Goal: Transaction & Acquisition: Purchase product/service

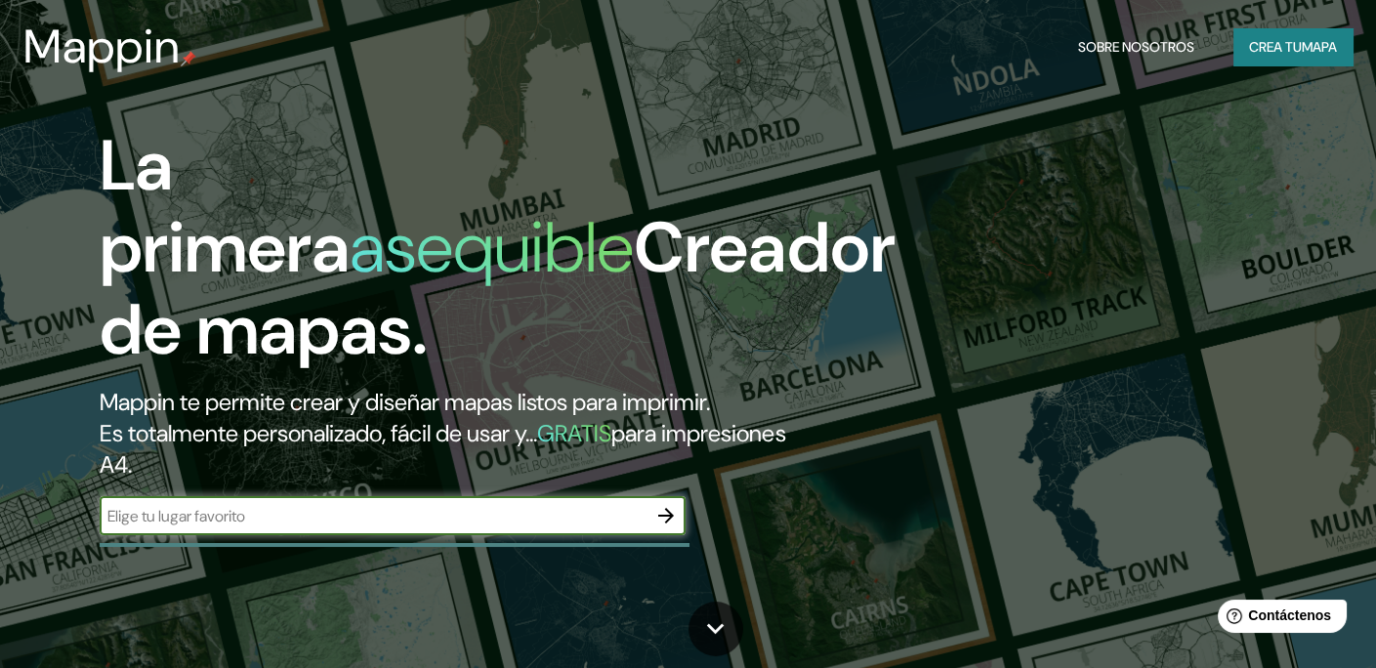
scroll to position [98, 0]
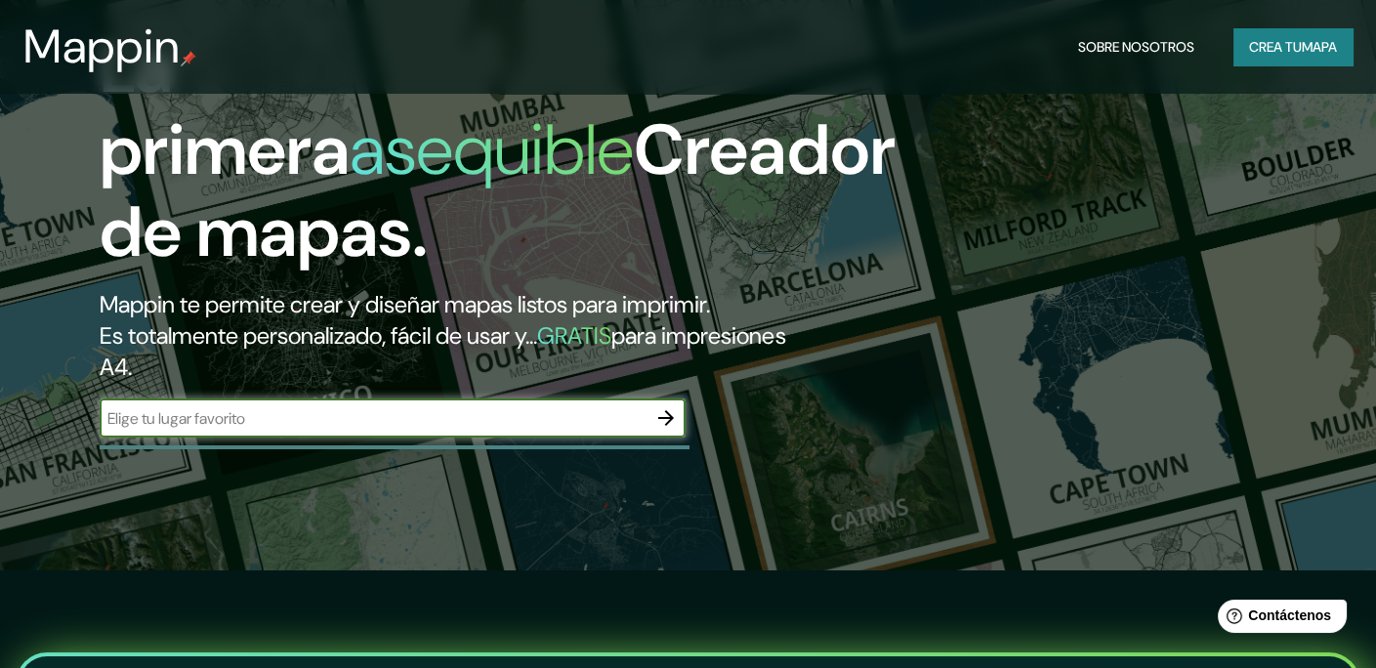
click at [359, 428] on input "text" at bounding box center [373, 418] width 547 height 22
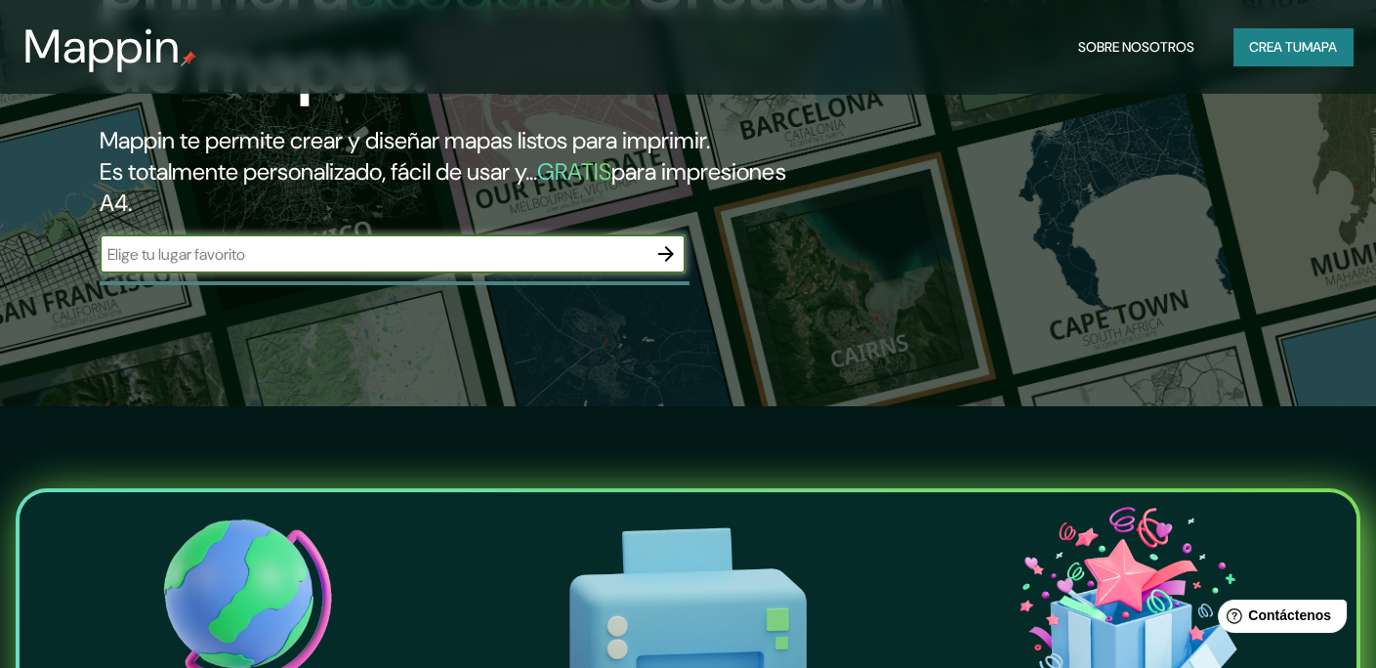
scroll to position [293, 0]
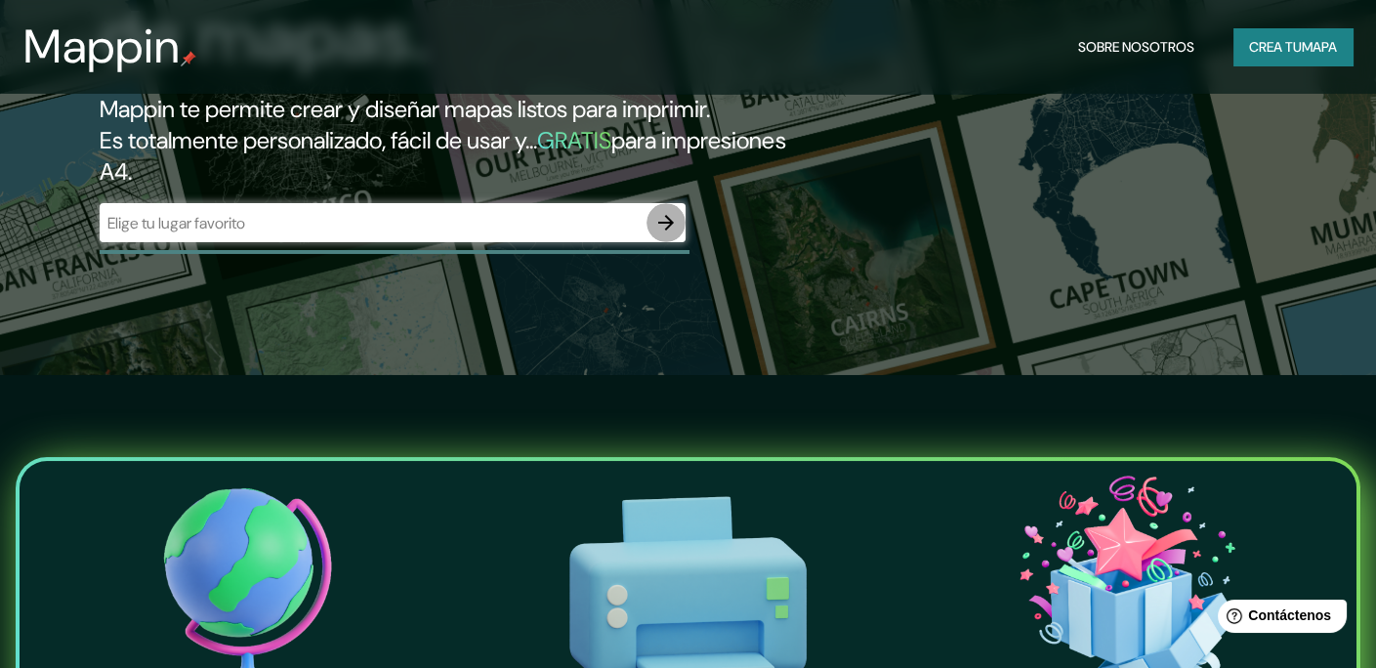
click at [658, 222] on icon "button" at bounding box center [666, 223] width 16 height 16
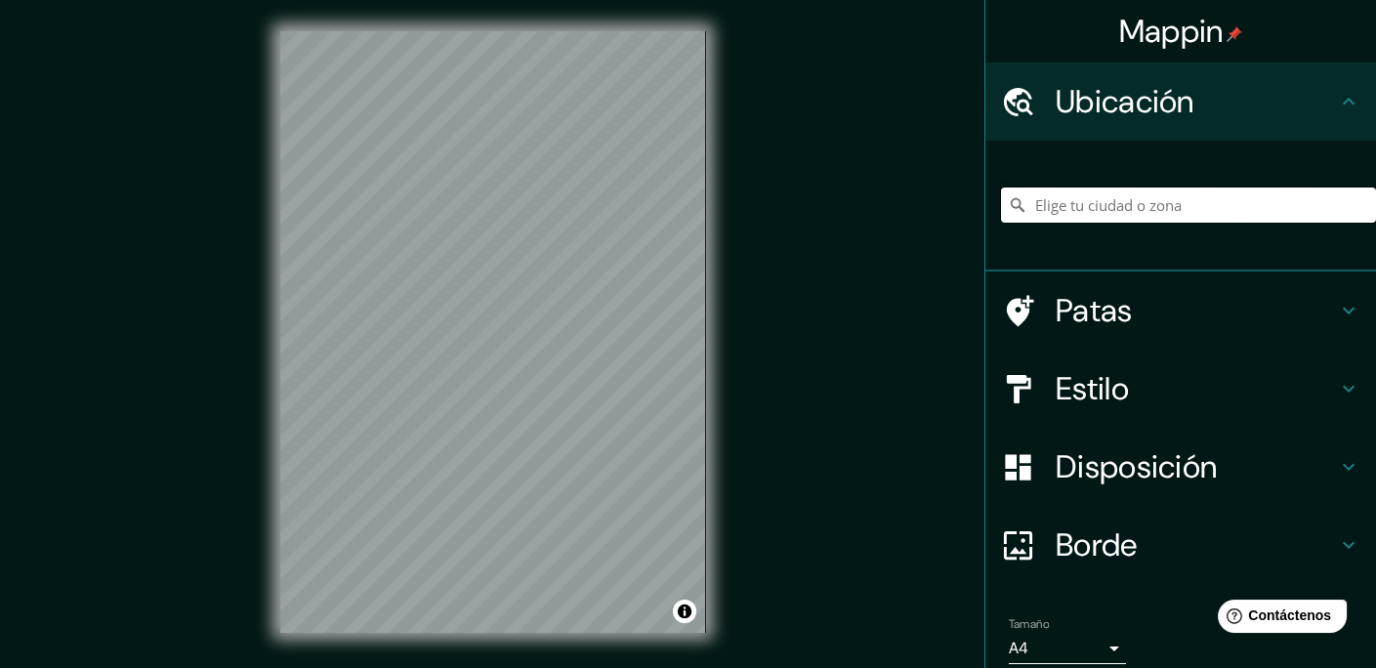
click at [1101, 208] on input "Elige tu ciudad o zona" at bounding box center [1188, 205] width 375 height 35
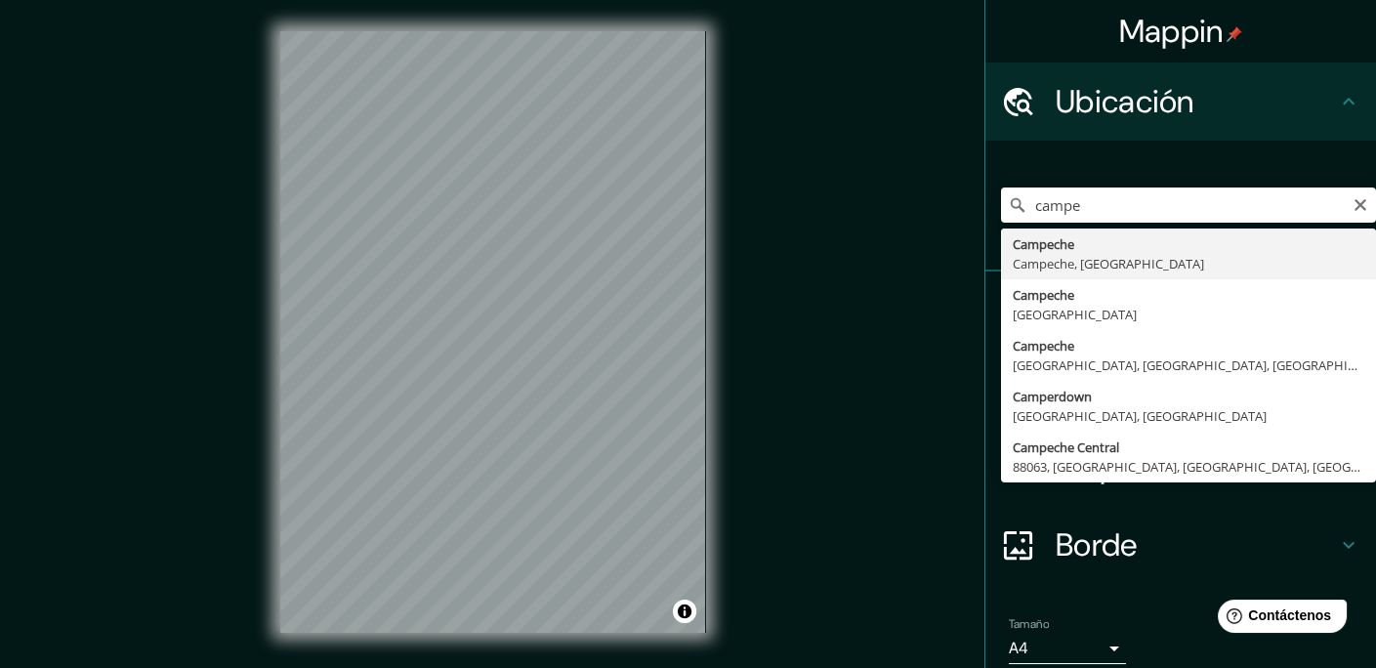
type input "Campeche, [GEOGRAPHIC_DATA], [GEOGRAPHIC_DATA]"
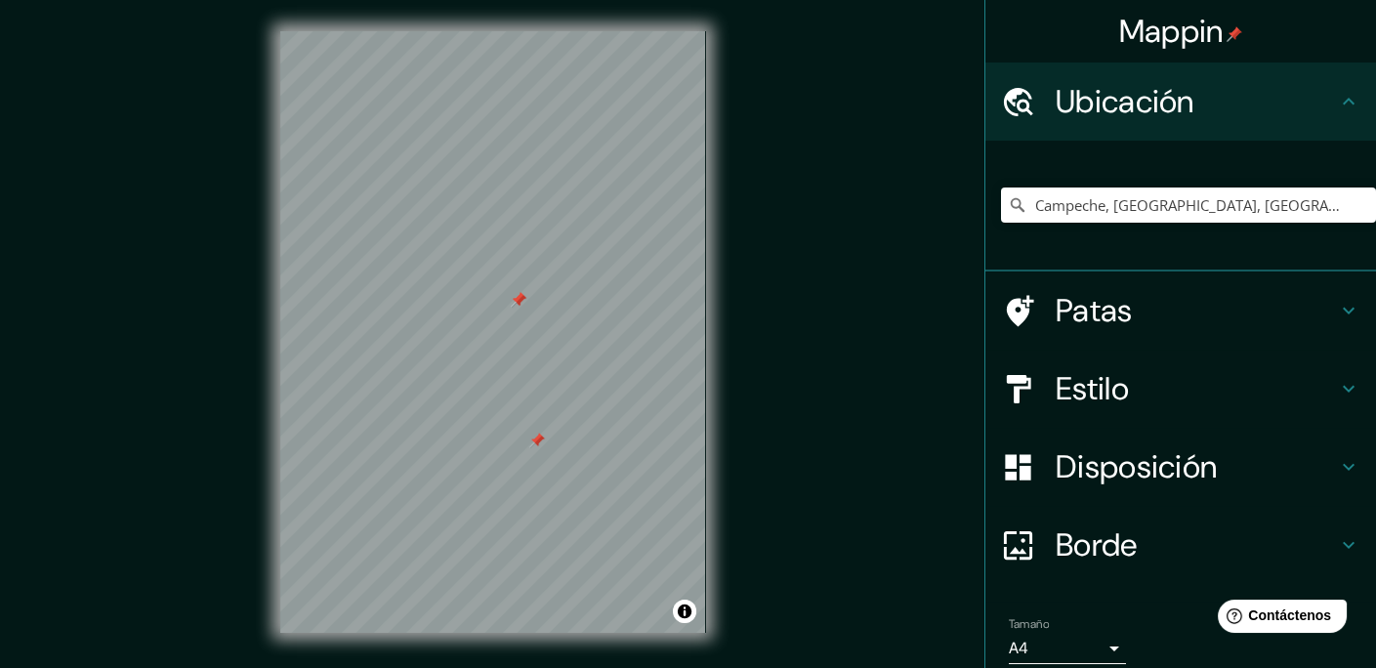
click at [516, 307] on div at bounding box center [519, 300] width 16 height 16
drag, startPoint x: 536, startPoint y: 440, endPoint x: 1049, endPoint y: 304, distance: 530.4
click at [1056, 304] on font "Patas" at bounding box center [1094, 310] width 77 height 41
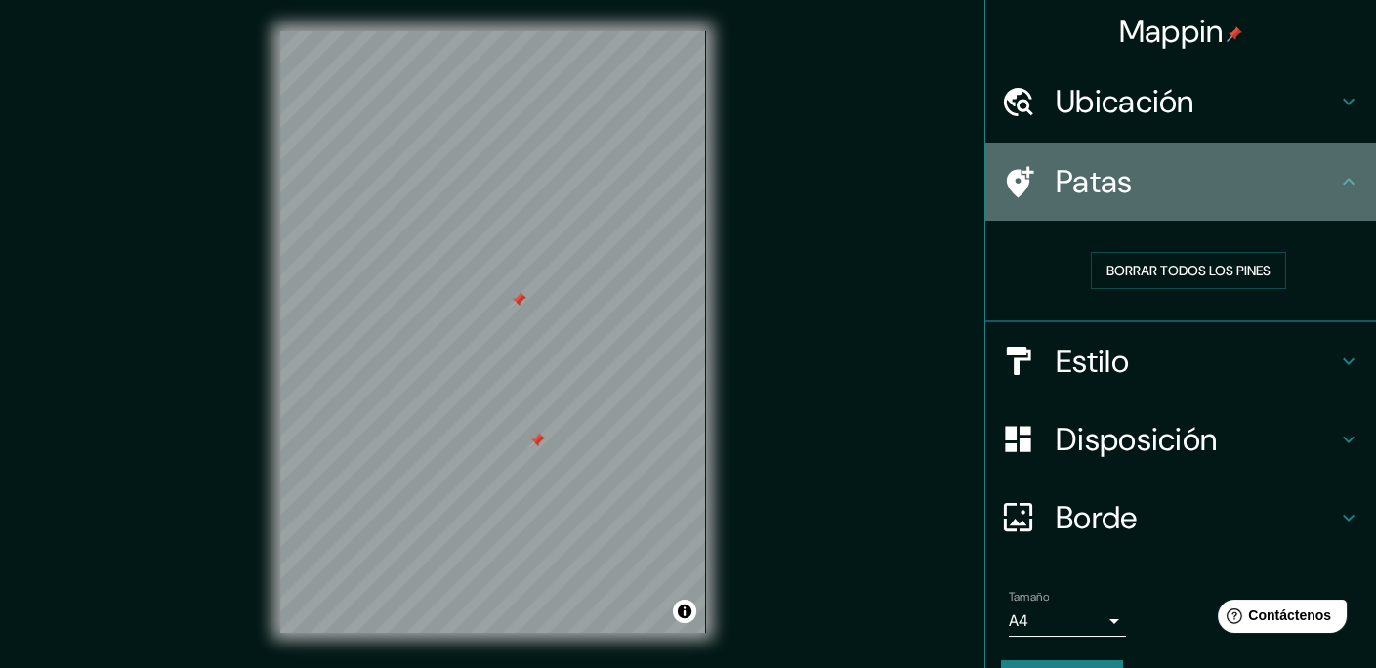
click at [1110, 199] on font "Patas" at bounding box center [1094, 181] width 77 height 41
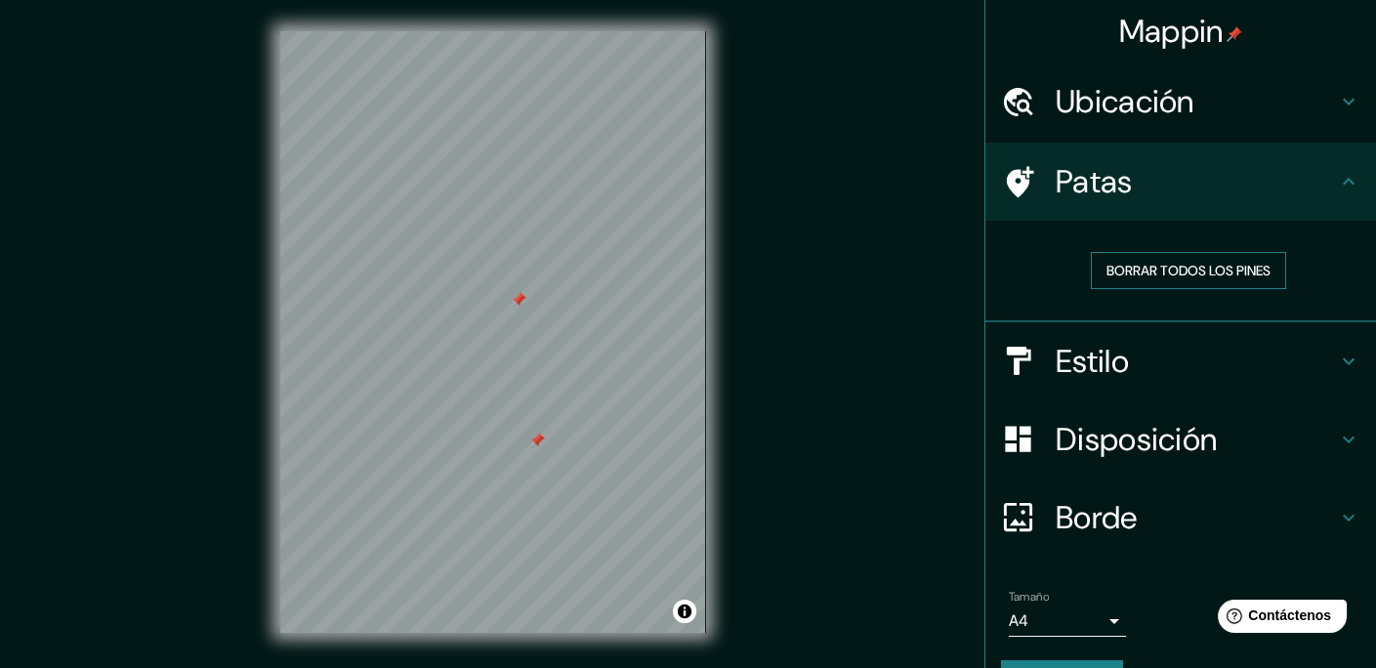
click at [1122, 270] on font "Borrar todos los pines" at bounding box center [1189, 271] width 164 height 18
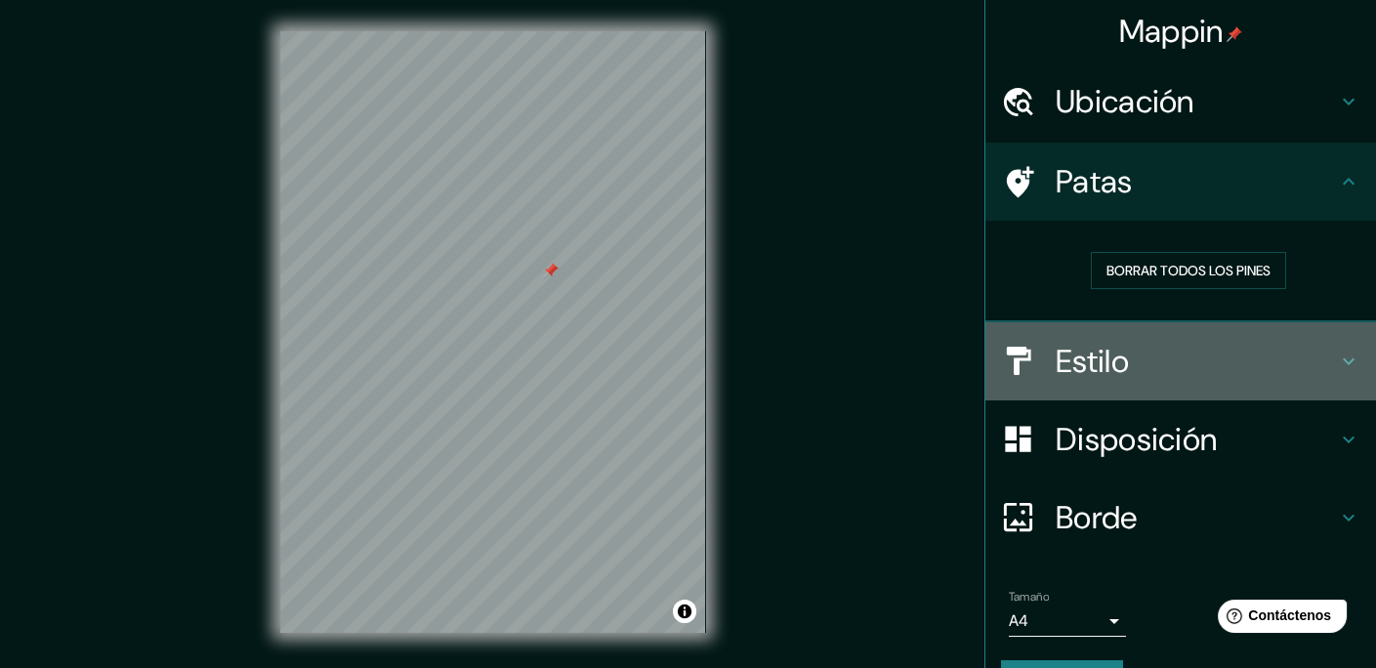
click at [1088, 383] on div "Estilo" at bounding box center [1180, 361] width 391 height 78
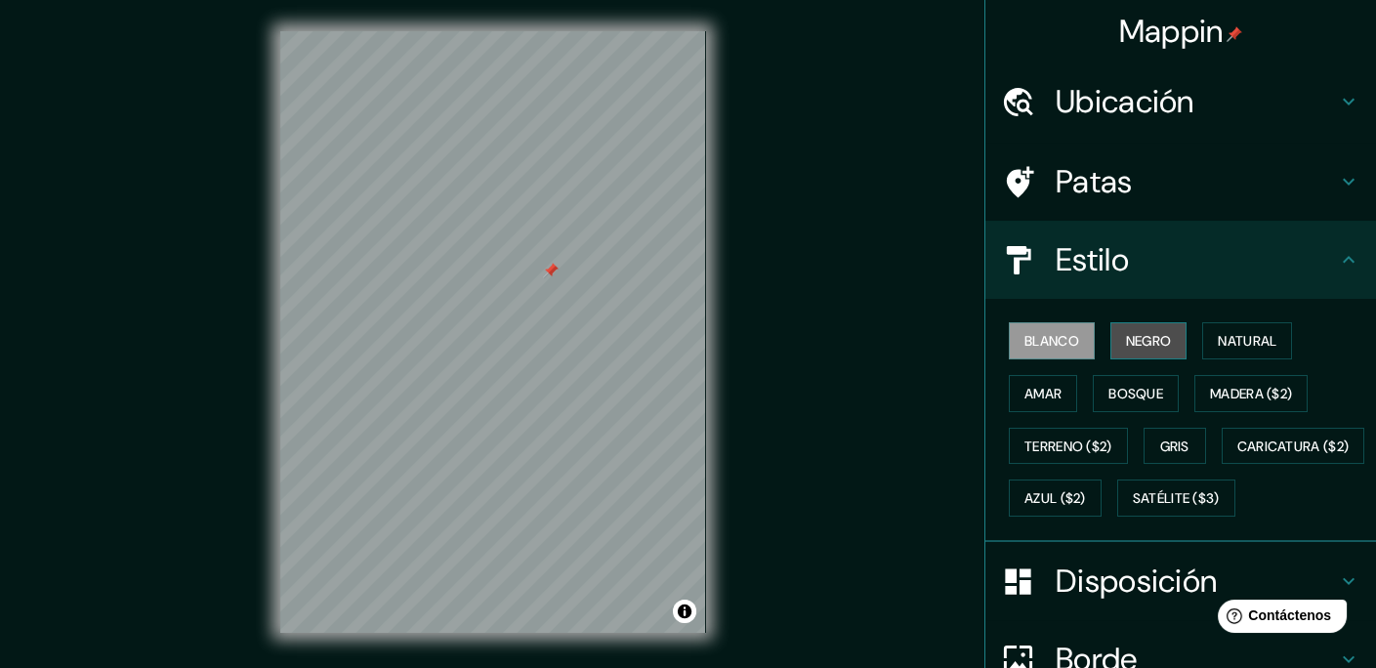
click at [1157, 338] on font "Negro" at bounding box center [1149, 341] width 46 height 18
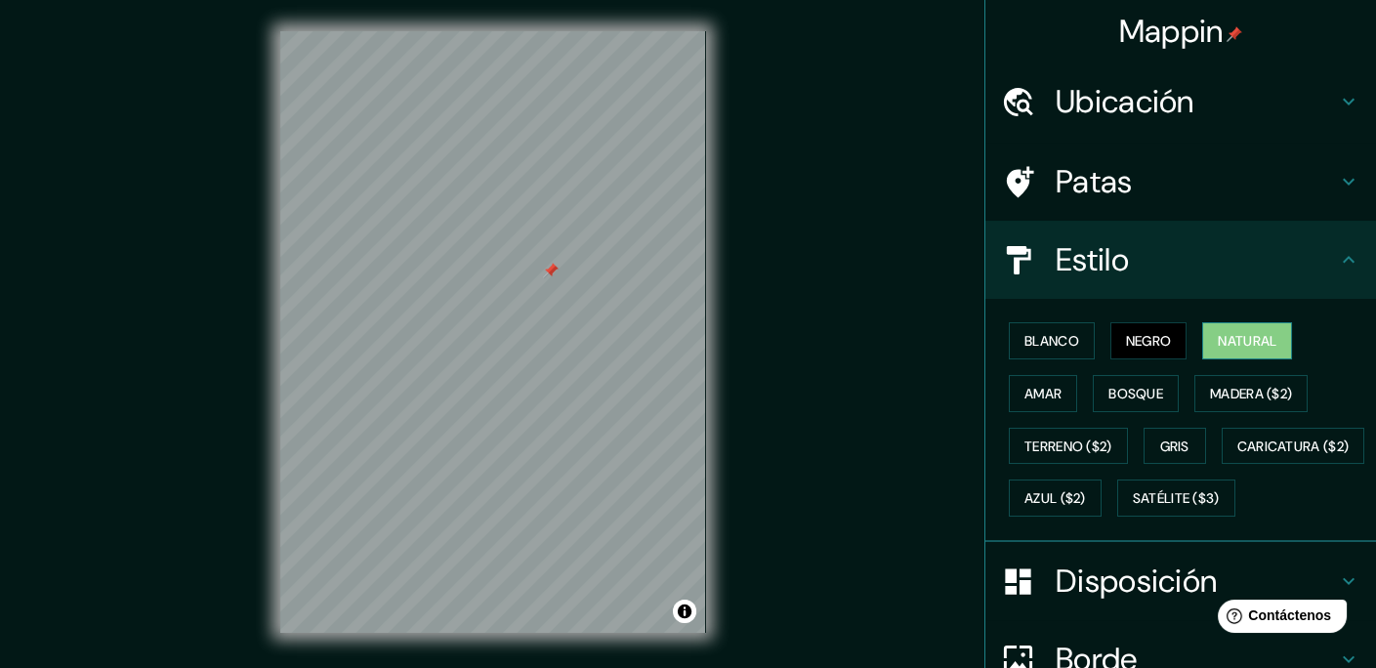
click at [1204, 338] on button "Natural" at bounding box center [1247, 340] width 90 height 37
click at [1048, 397] on font "Amar" at bounding box center [1043, 394] width 37 height 18
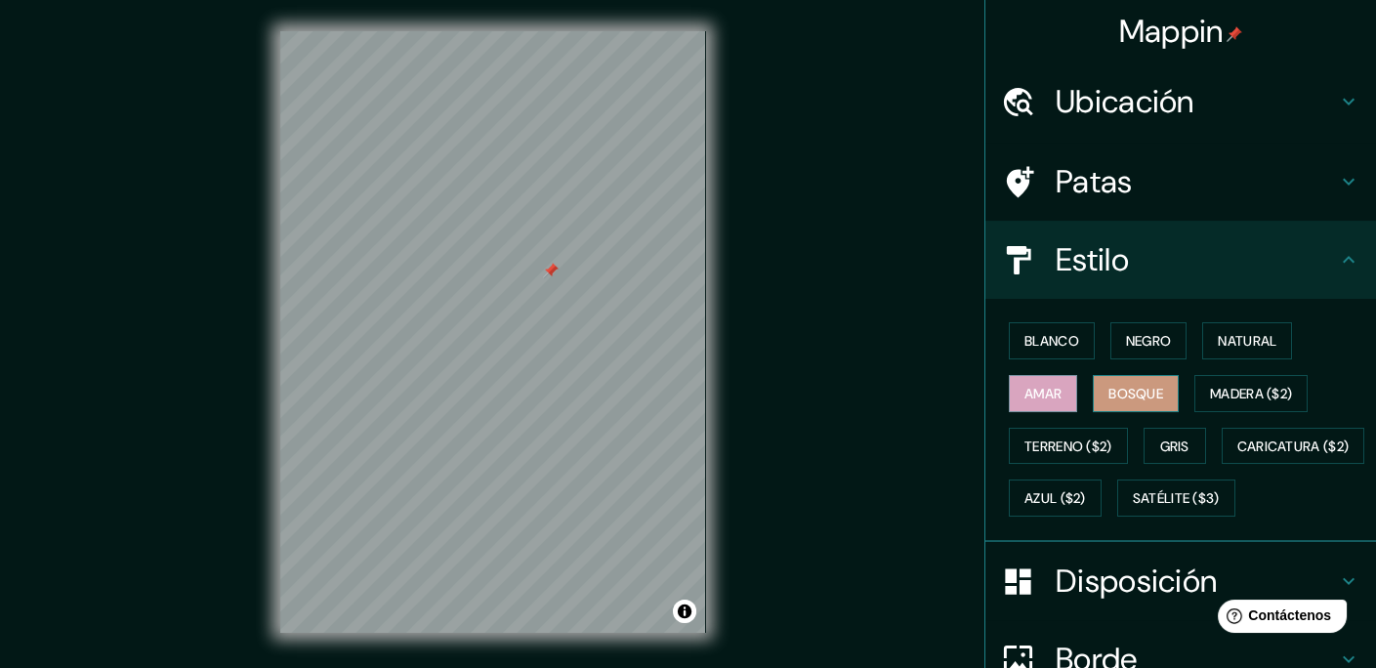
click at [1140, 397] on font "Bosque" at bounding box center [1136, 394] width 55 height 18
click at [1211, 398] on font "Madera ($2)" at bounding box center [1251, 394] width 82 height 18
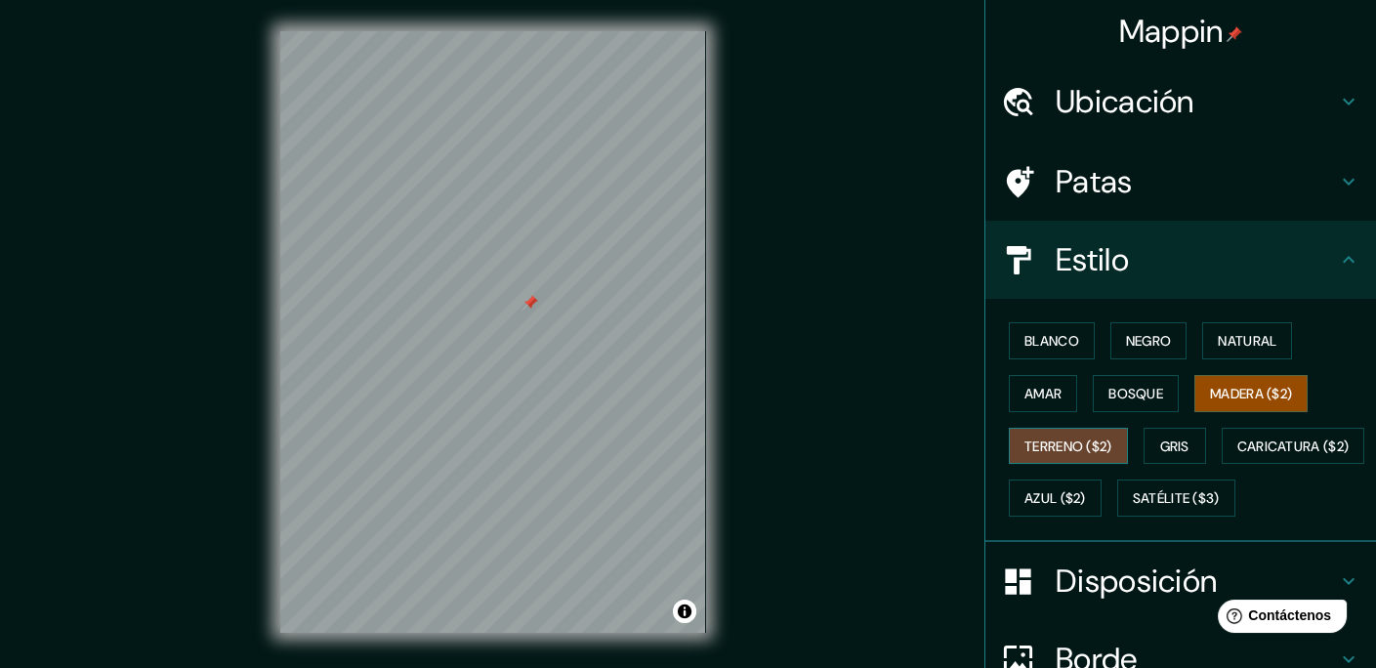
click at [1043, 440] on font "Terreno ($2)" at bounding box center [1069, 447] width 88 height 18
click at [1172, 441] on font "Gris" at bounding box center [1174, 447] width 29 height 18
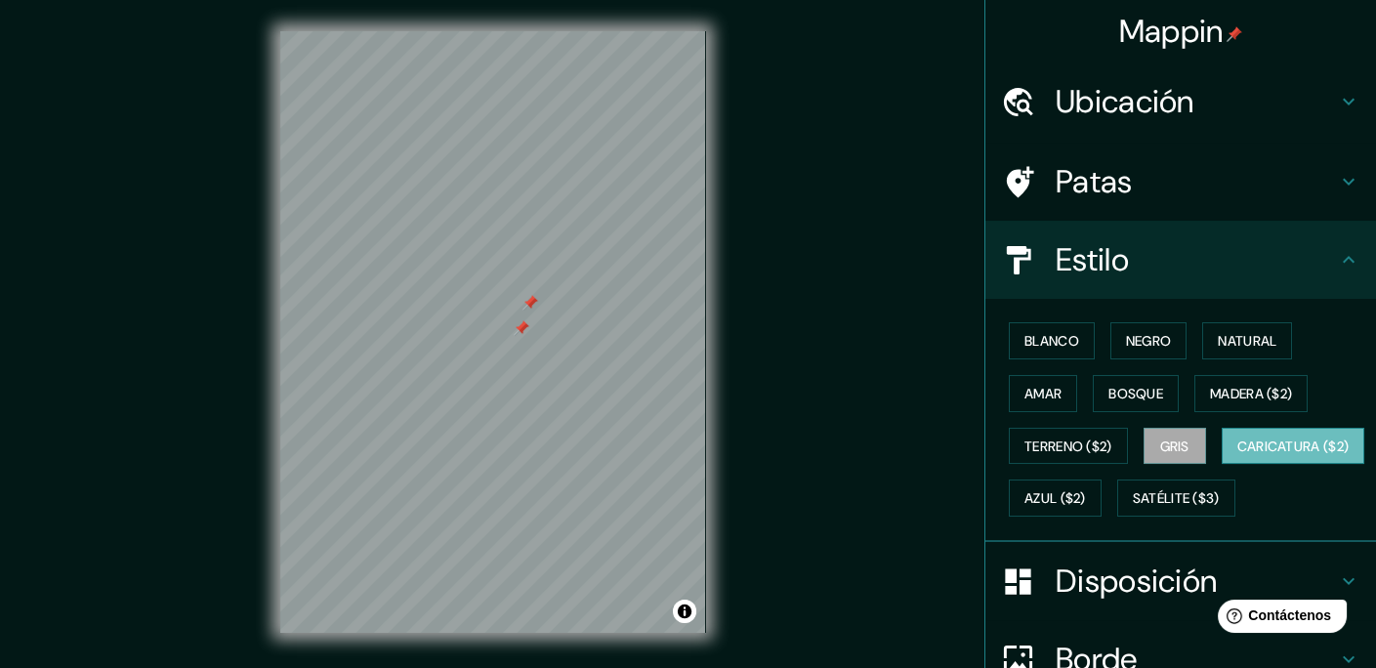
click at [1237, 455] on font "Caricatura ($2)" at bounding box center [1293, 447] width 112 height 18
click at [1086, 501] on font "Azul ($2)" at bounding box center [1056, 499] width 62 height 18
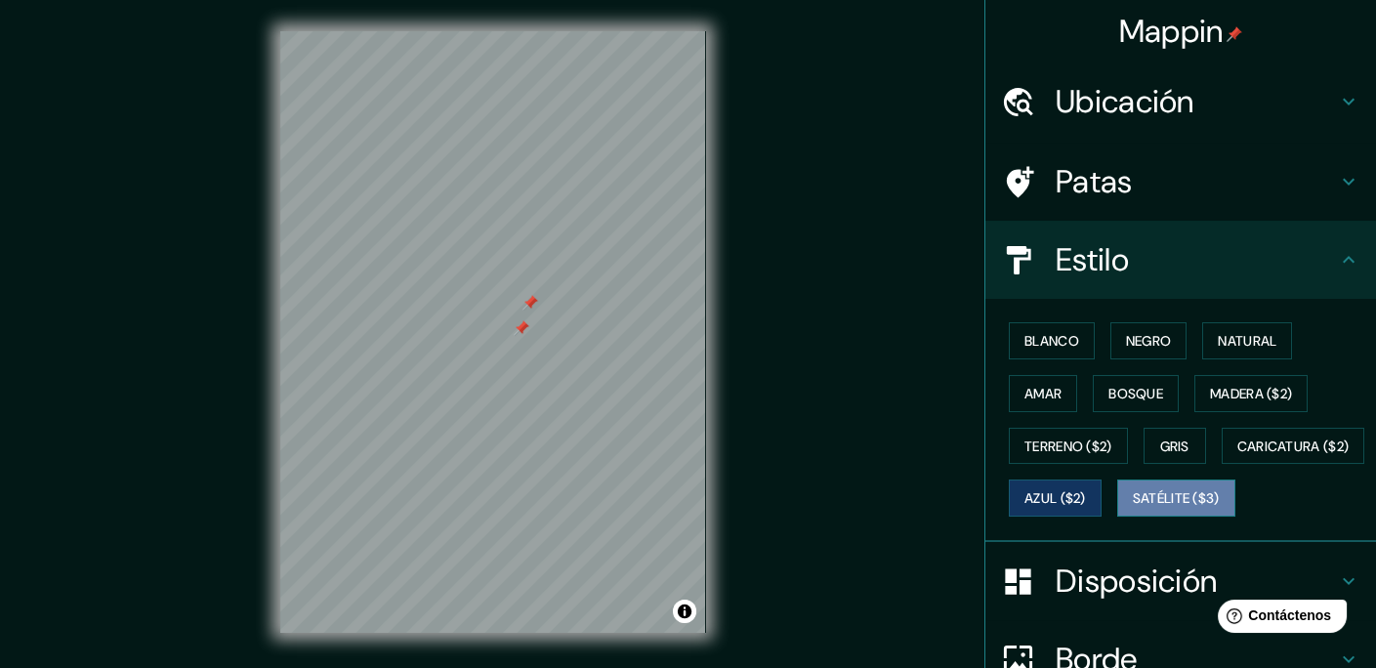
click at [1133, 508] on font "Satélite ($3)" at bounding box center [1176, 499] width 87 height 18
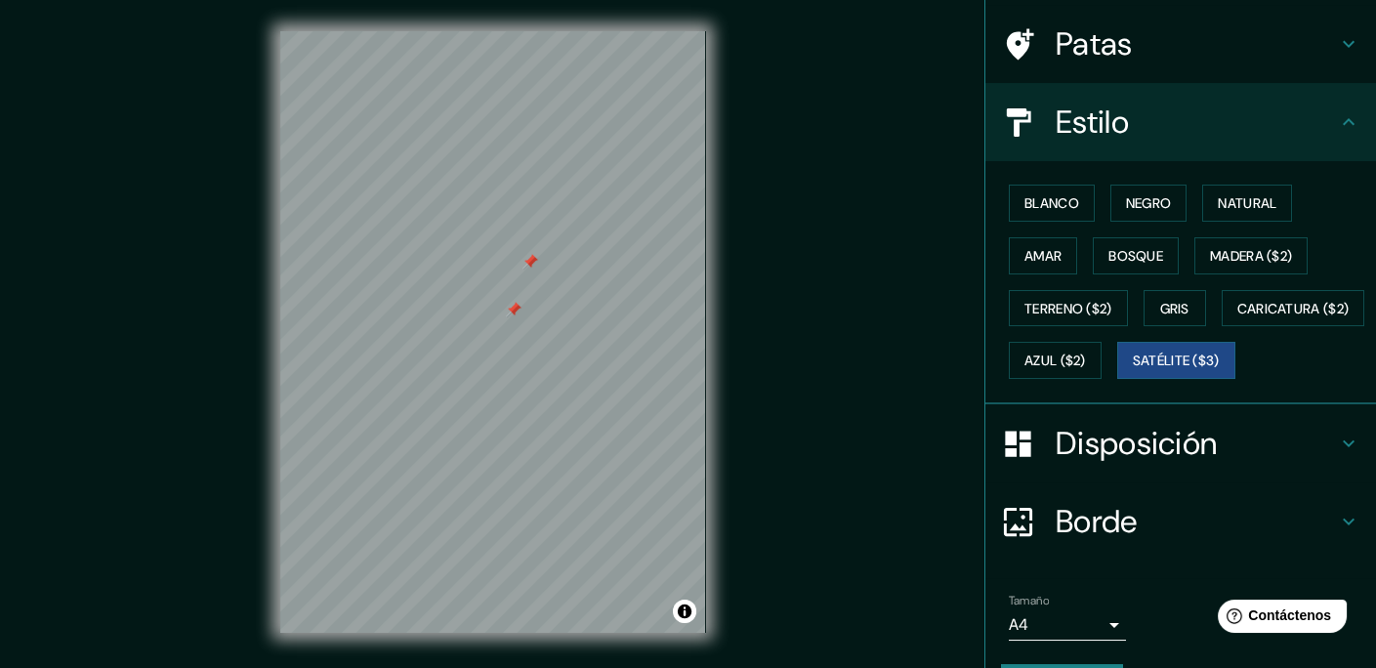
scroll to position [46, 0]
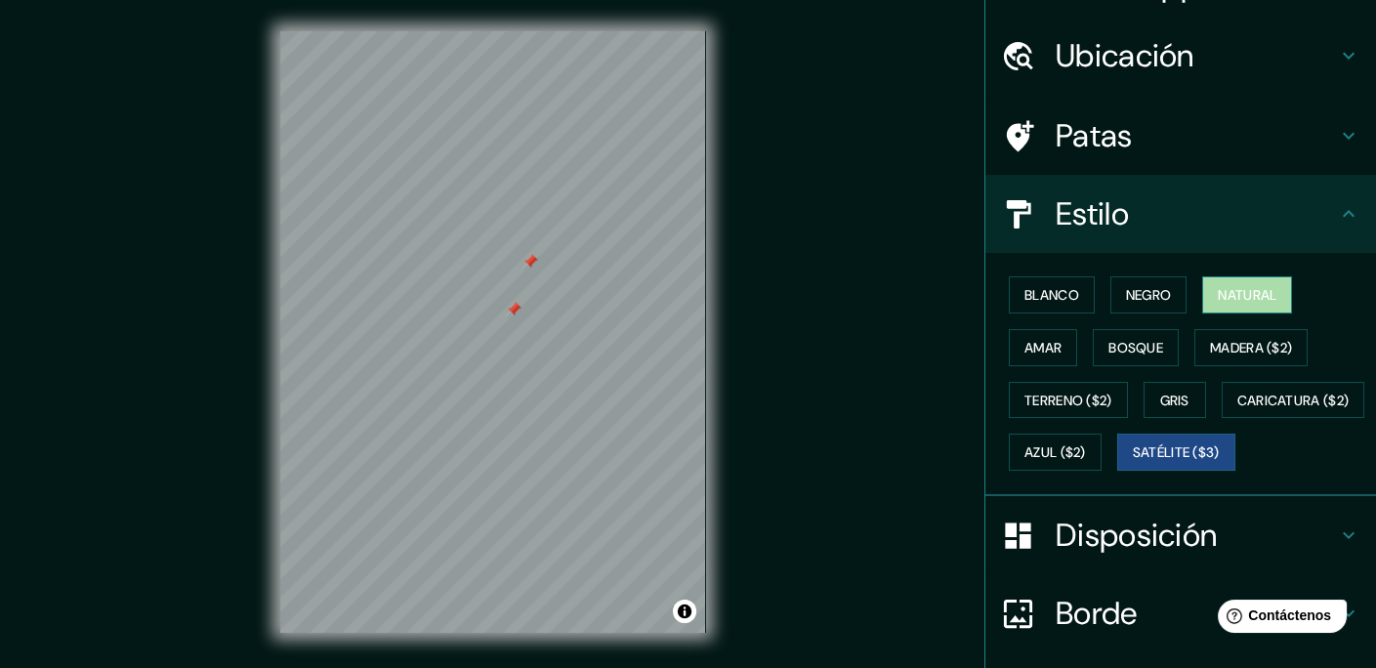
click at [1258, 306] on button "Natural" at bounding box center [1247, 294] width 90 height 37
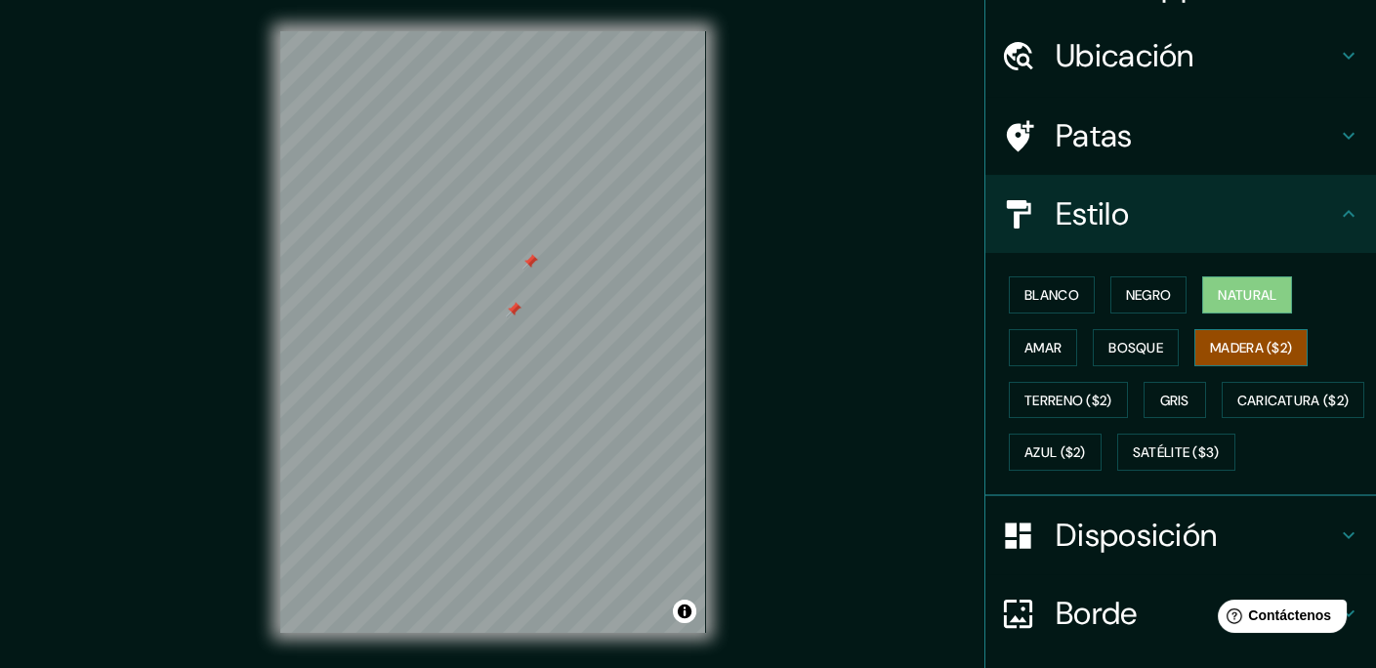
click at [1269, 352] on font "Madera ($2)" at bounding box center [1251, 348] width 82 height 18
drag, startPoint x: 530, startPoint y: 269, endPoint x: 532, endPoint y: 258, distance: 10.9
click at [532, 258] on div at bounding box center [531, 262] width 16 height 16
click at [516, 308] on div at bounding box center [514, 310] width 16 height 16
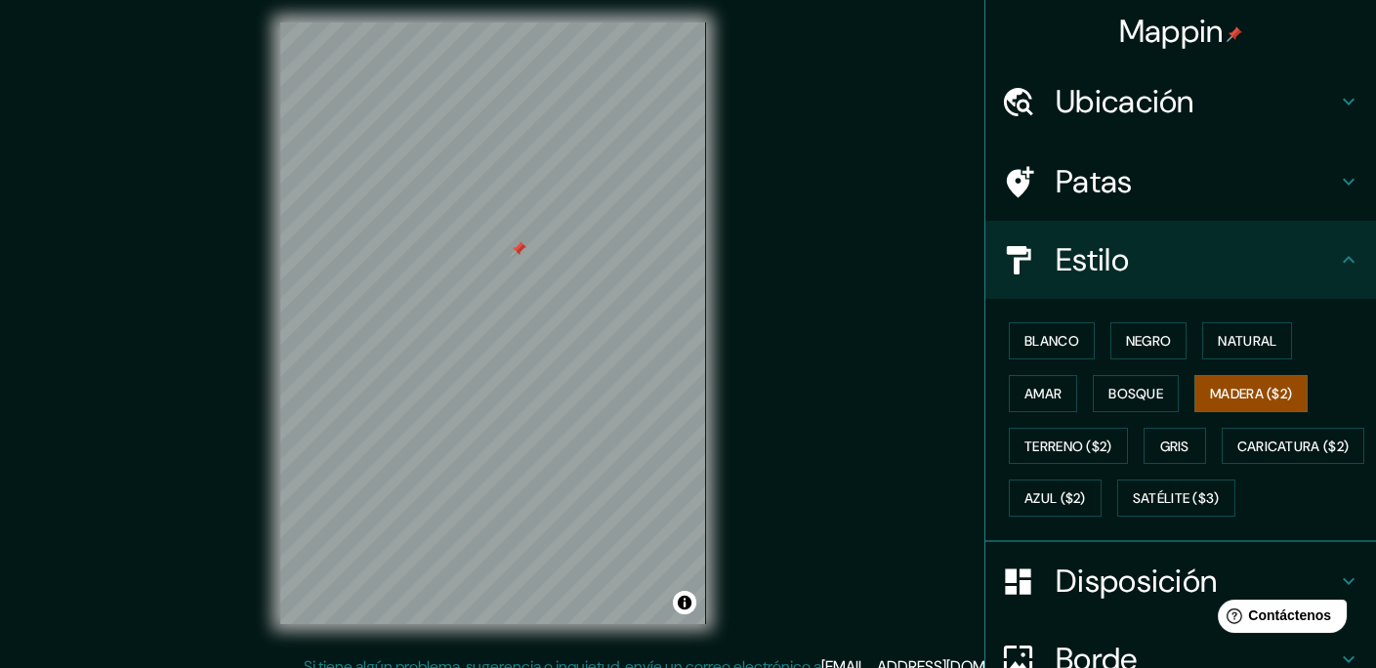
scroll to position [0, 0]
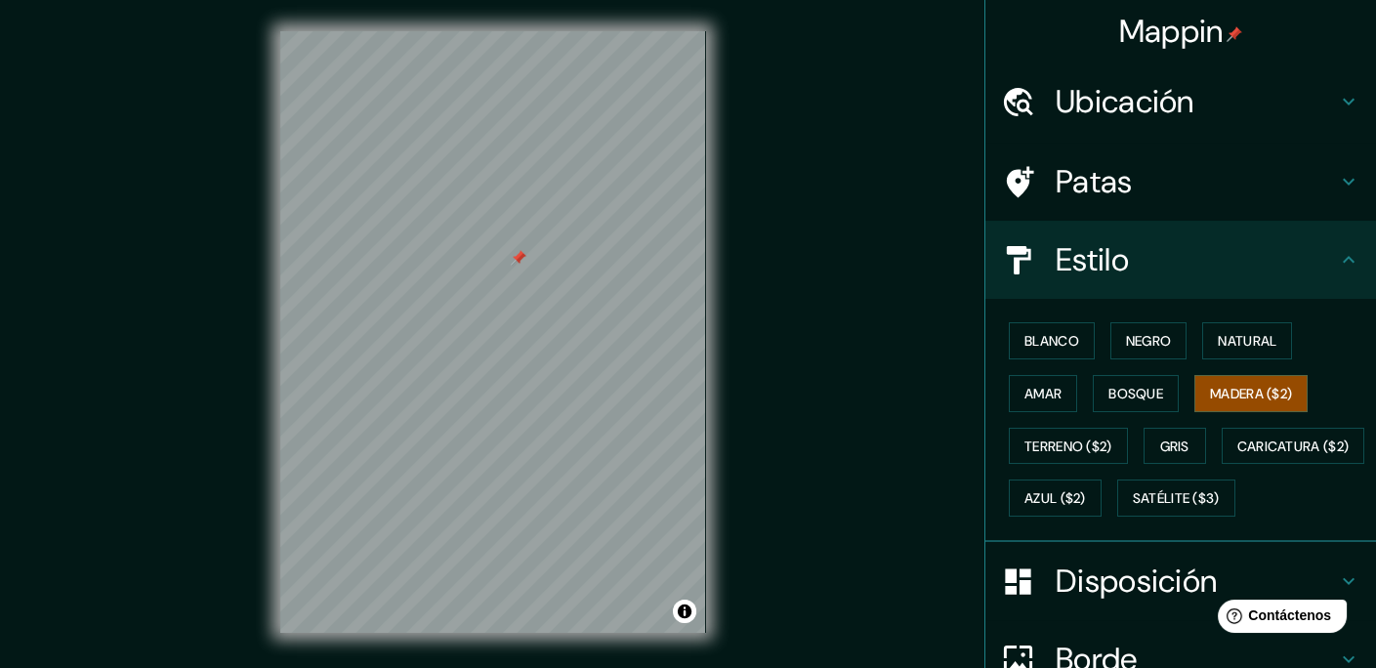
click at [1108, 169] on font "Patas" at bounding box center [1094, 181] width 77 height 41
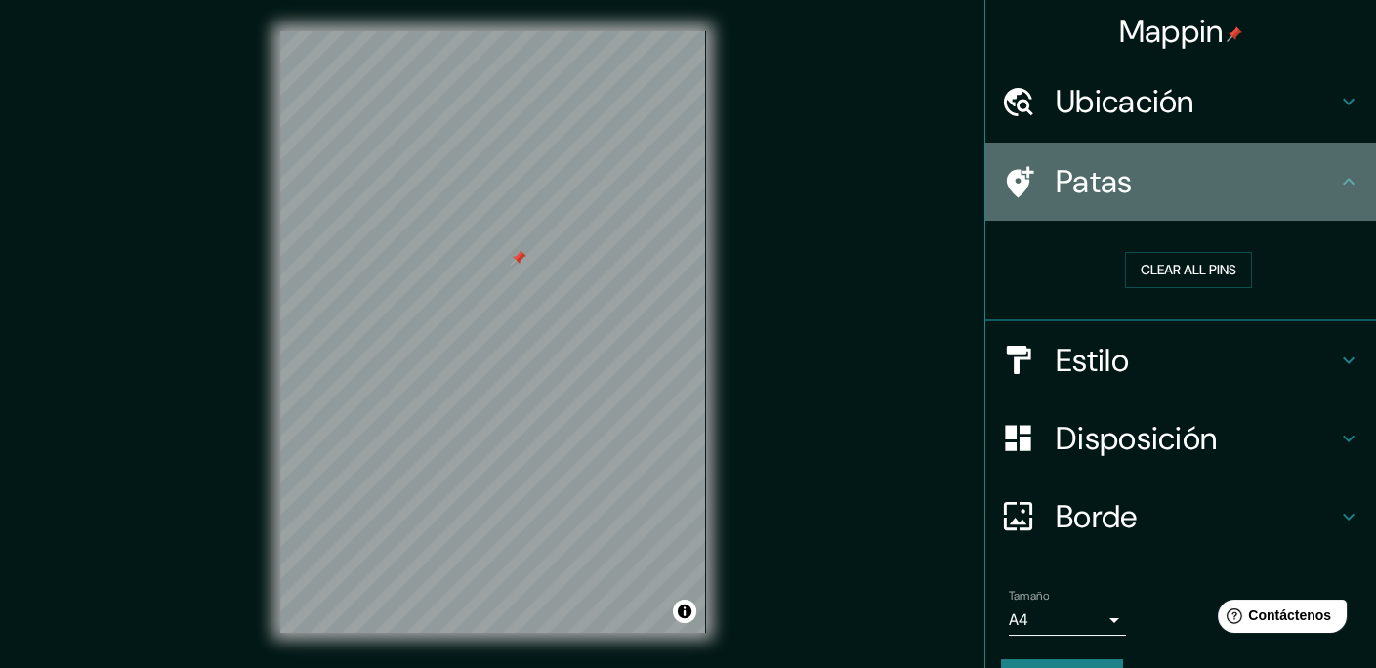
click at [1112, 185] on font "Patas" at bounding box center [1094, 181] width 77 height 41
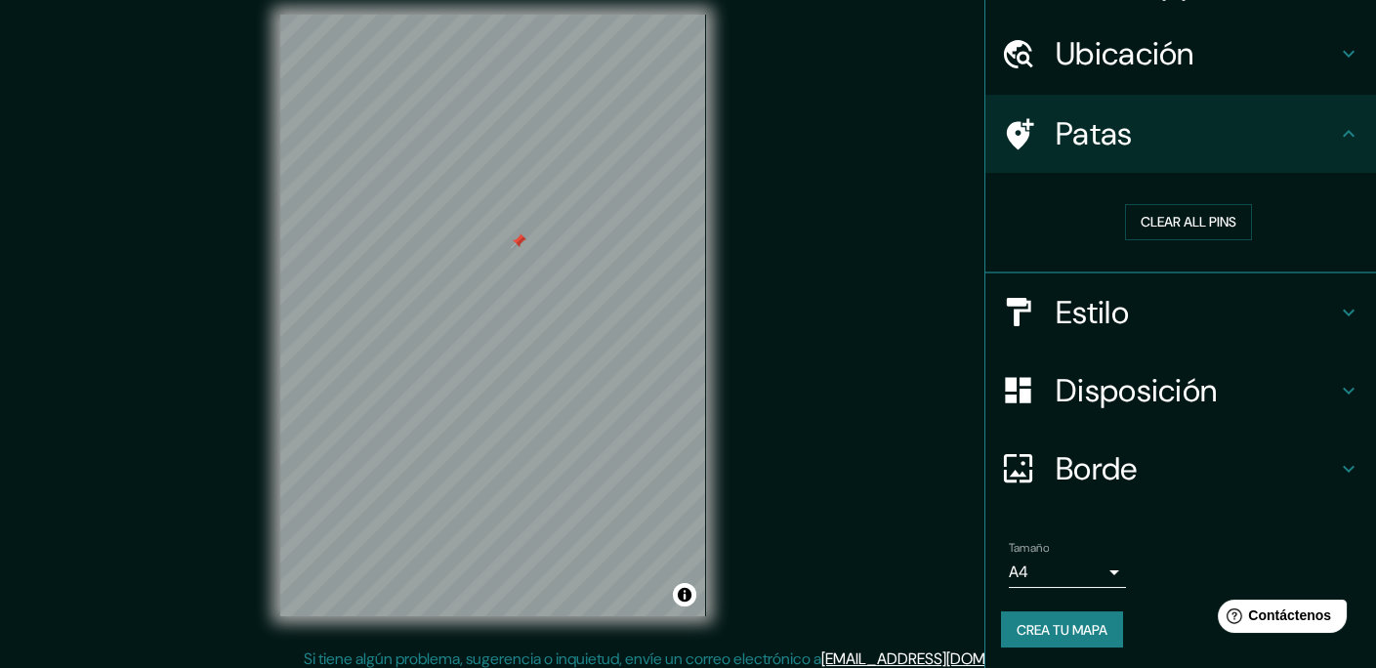
scroll to position [26, 0]
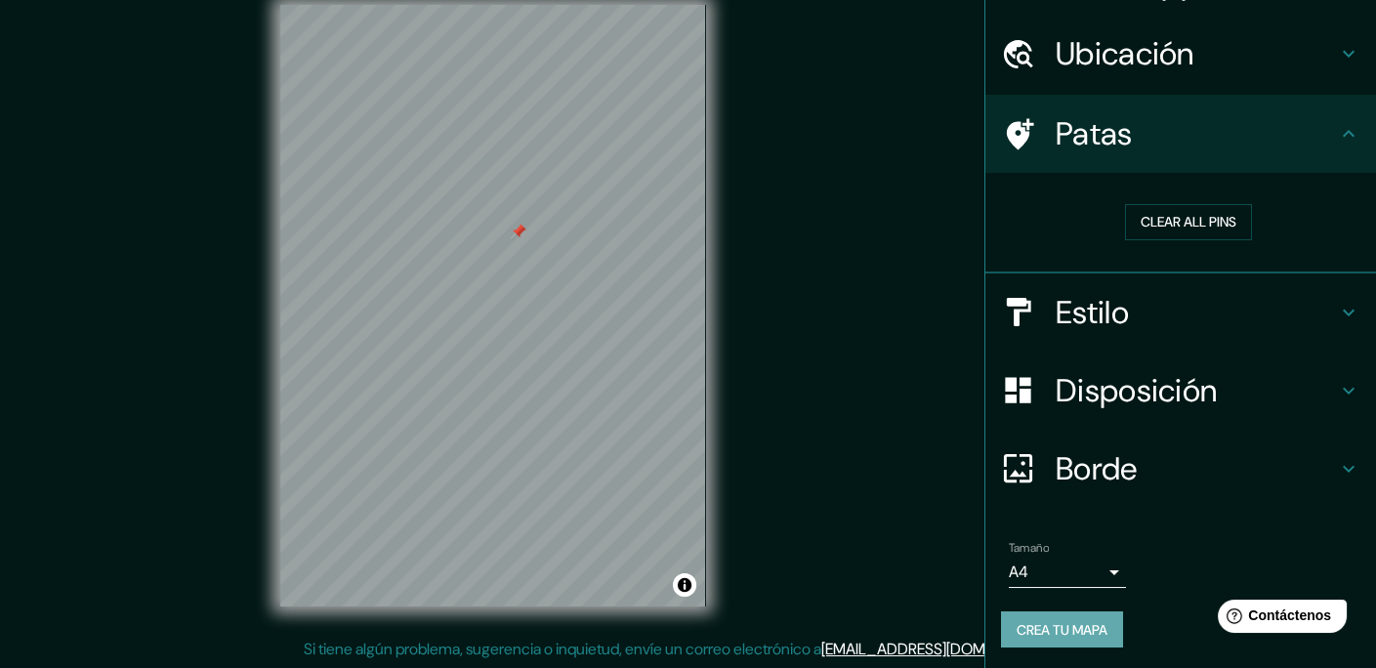
click at [1086, 637] on font "Crea tu mapa" at bounding box center [1062, 629] width 91 height 25
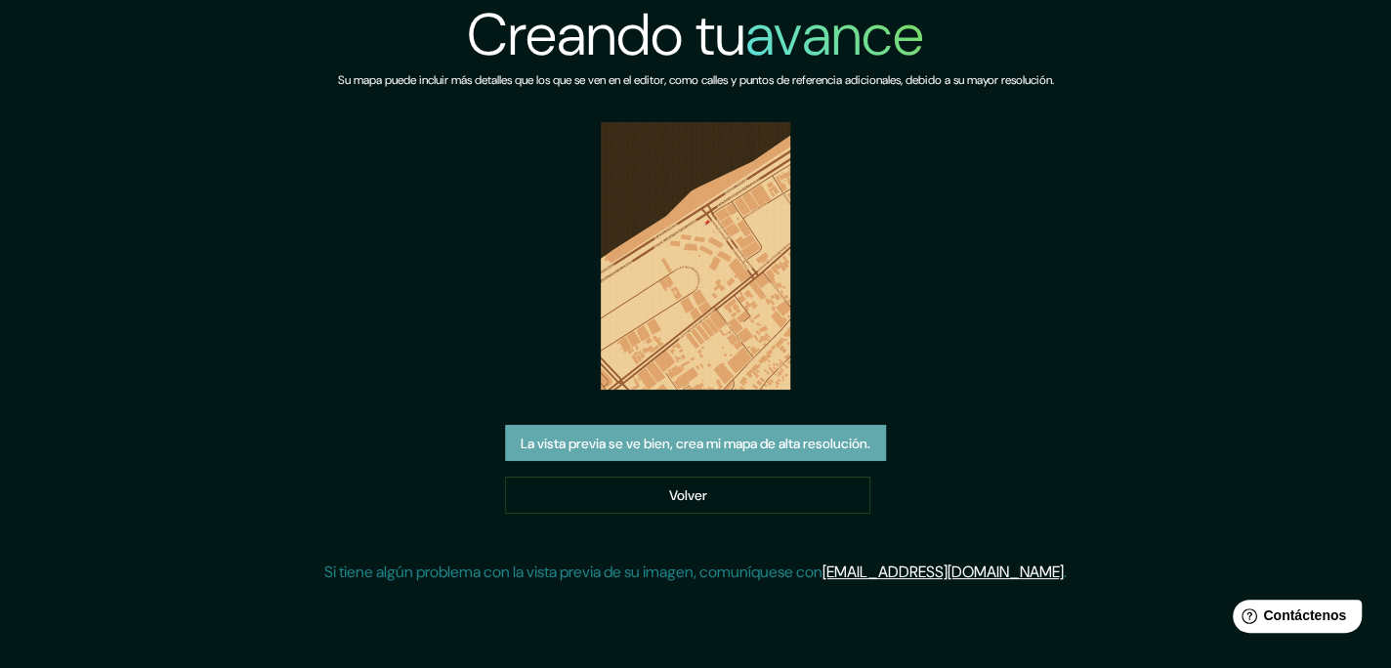
click at [756, 445] on font "La vista previa se ve bien, crea mi mapa de alta resolución." at bounding box center [696, 444] width 350 height 18
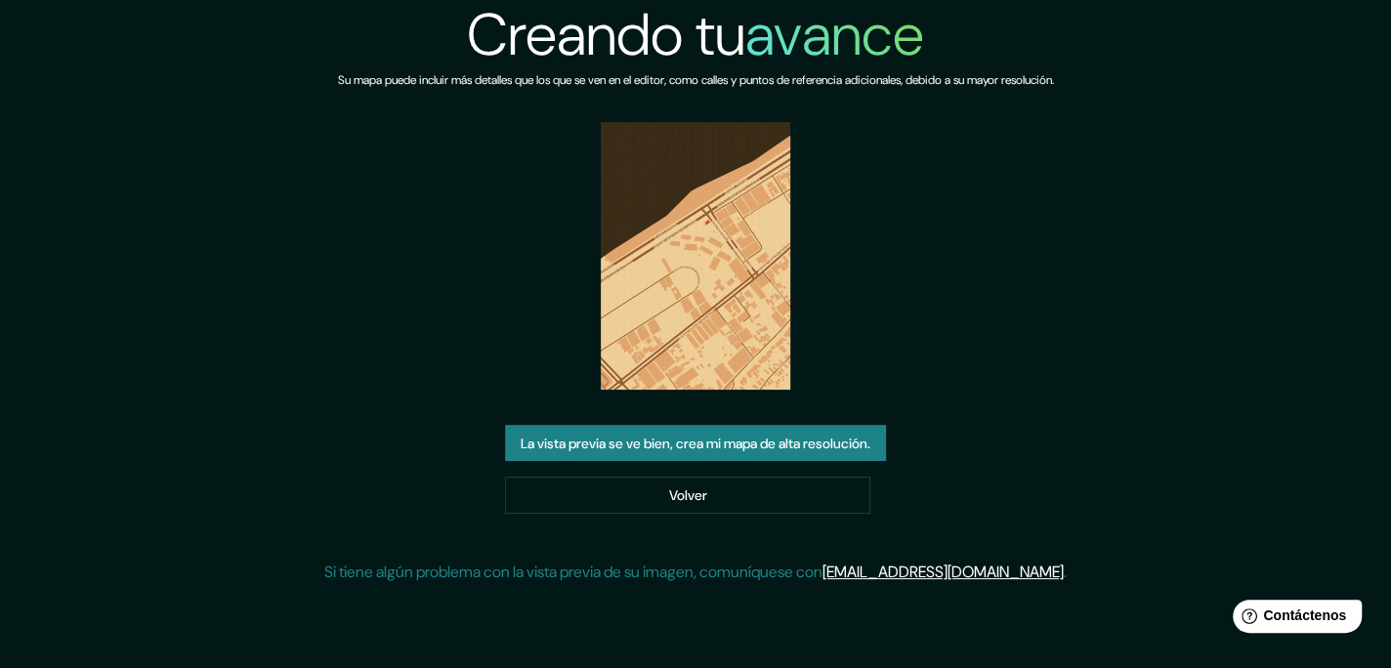
click at [661, 313] on img at bounding box center [695, 256] width 189 height 268
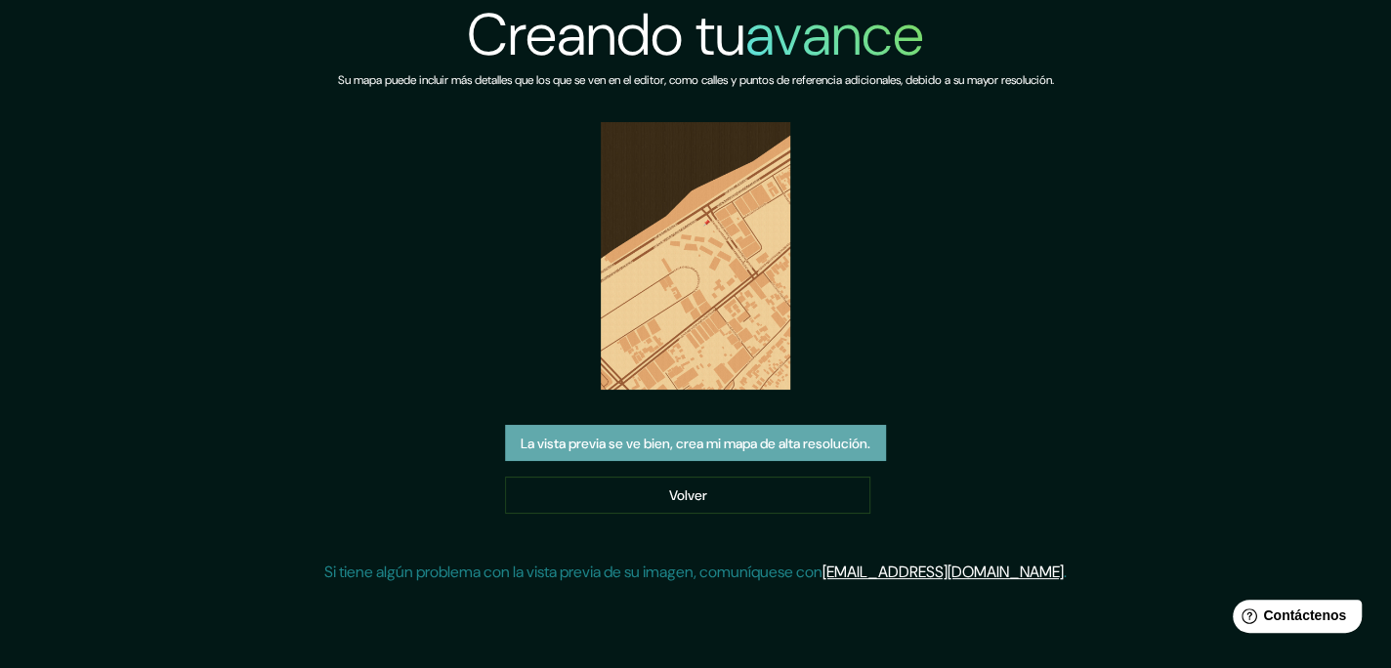
click at [845, 451] on font "La vista previa se ve bien, crea mi mapa de alta resolución." at bounding box center [696, 444] width 350 height 18
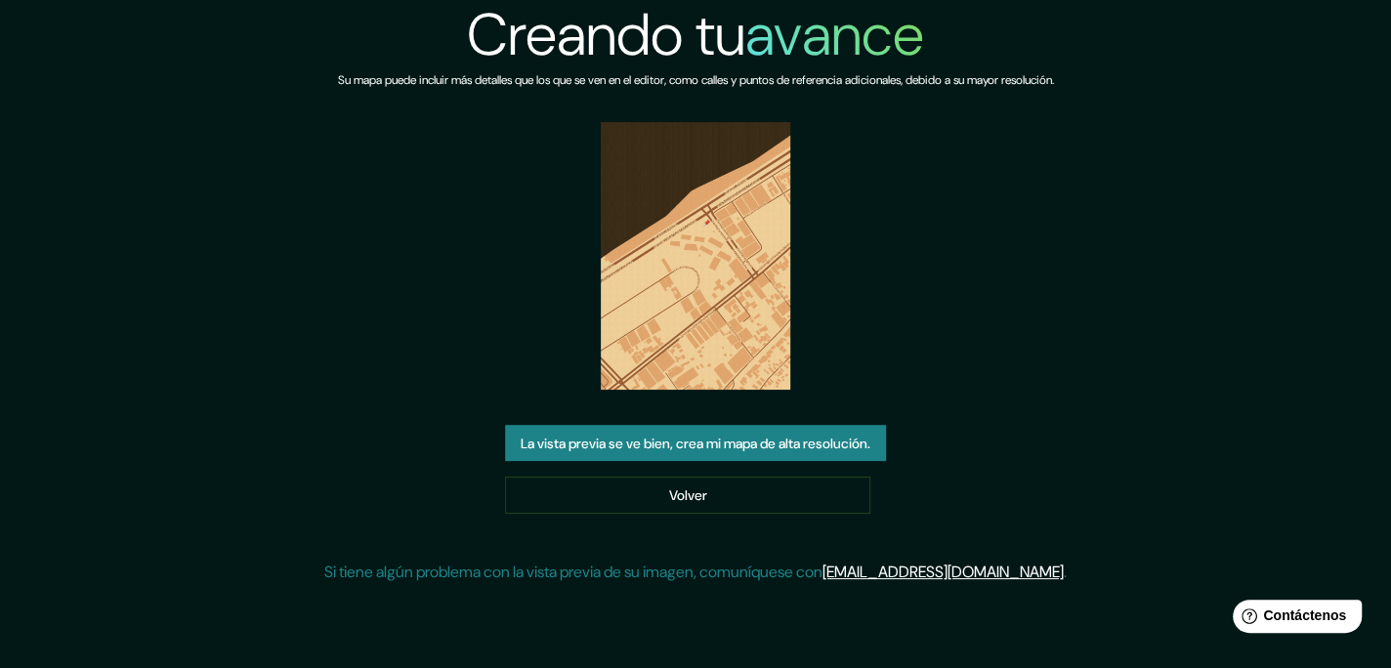
click at [720, 276] on img at bounding box center [695, 256] width 189 height 268
click at [720, 272] on img at bounding box center [695, 256] width 189 height 268
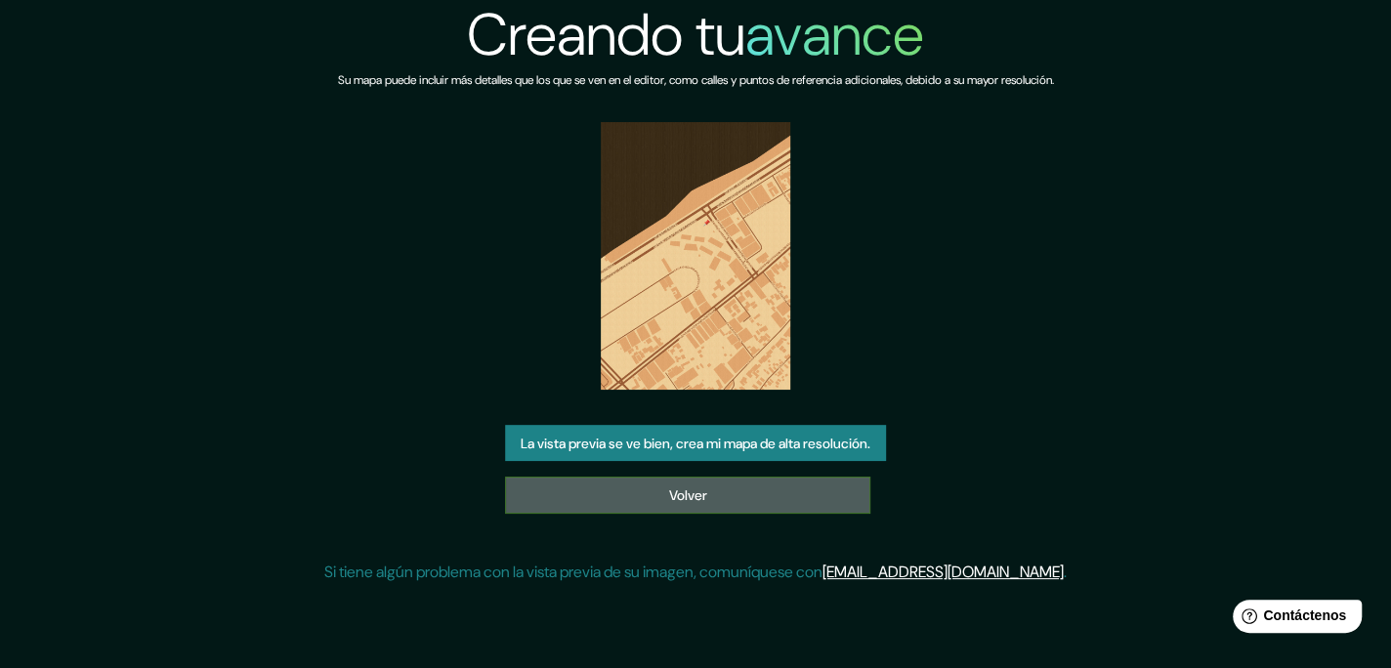
click at [682, 506] on font "Volver" at bounding box center [688, 494] width 38 height 25
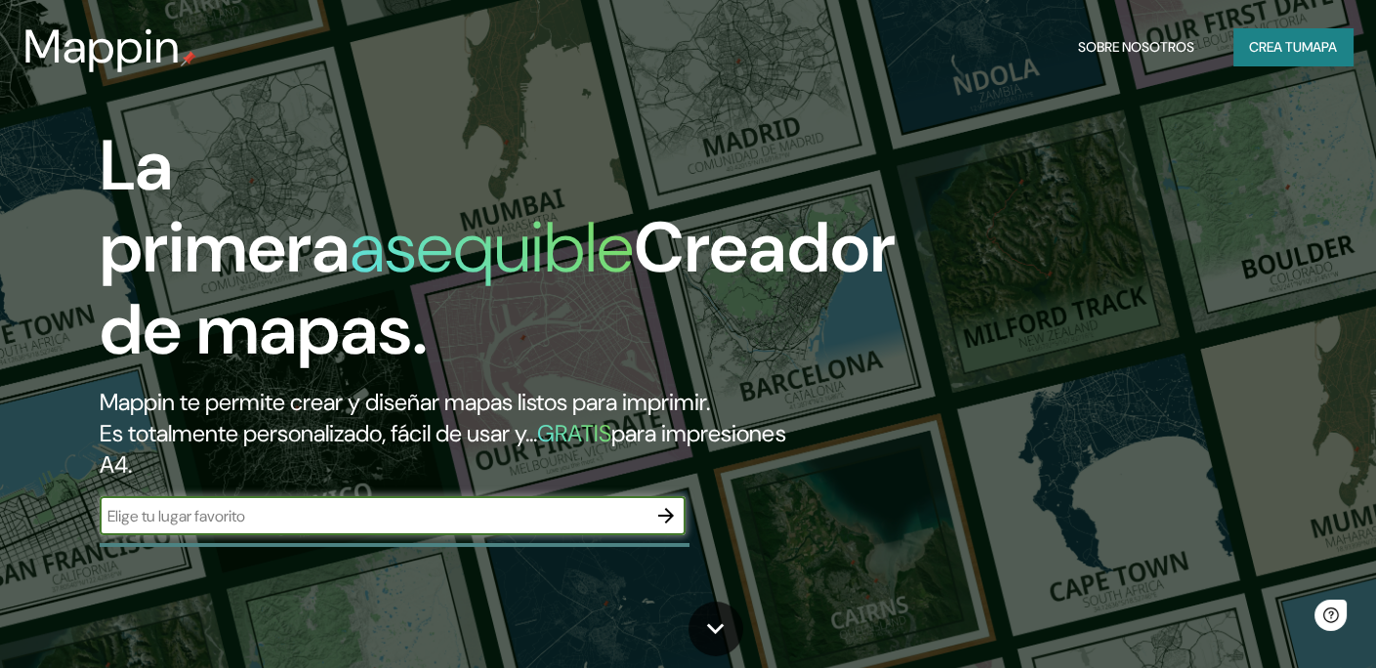
click at [421, 515] on input "text" at bounding box center [373, 516] width 547 height 22
type input "campeche"
click at [662, 524] on icon "button" at bounding box center [665, 515] width 23 height 23
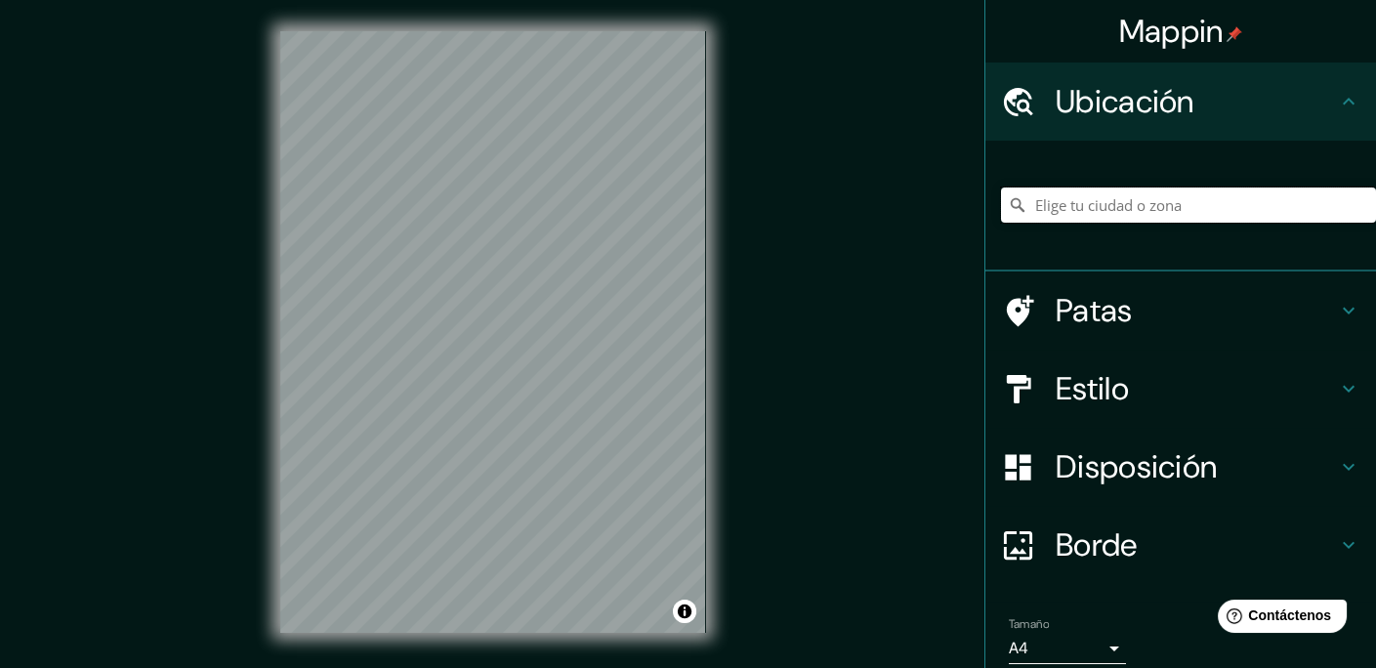
click at [1154, 204] on input "Elige tu ciudad o zona" at bounding box center [1188, 205] width 375 height 35
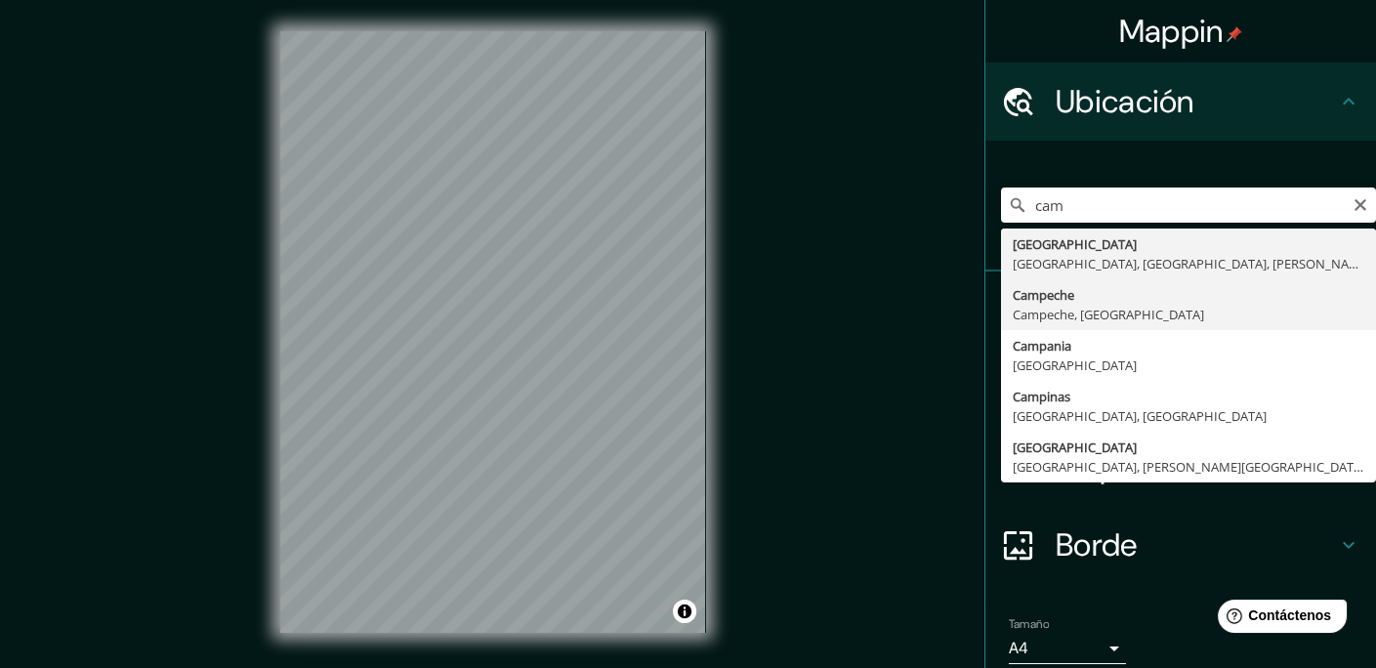
type input "Campeche, [GEOGRAPHIC_DATA], [GEOGRAPHIC_DATA]"
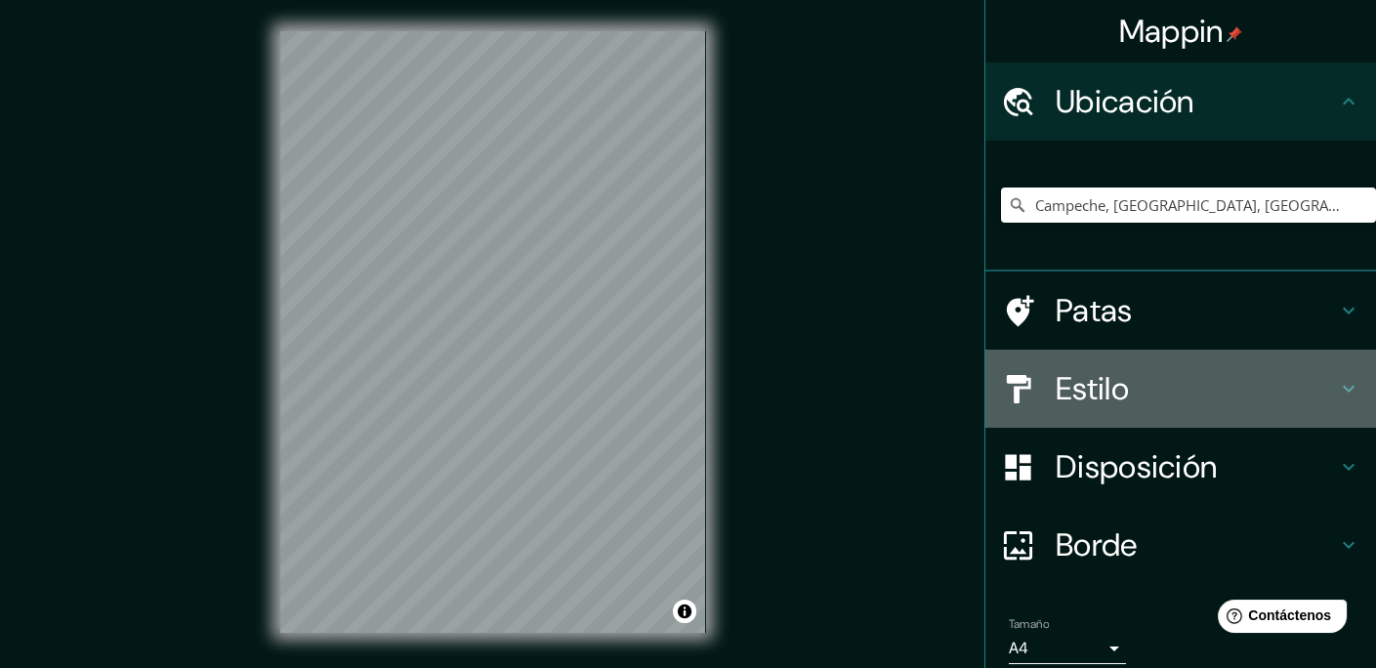
click at [1118, 378] on h4 "Estilo" at bounding box center [1196, 388] width 281 height 39
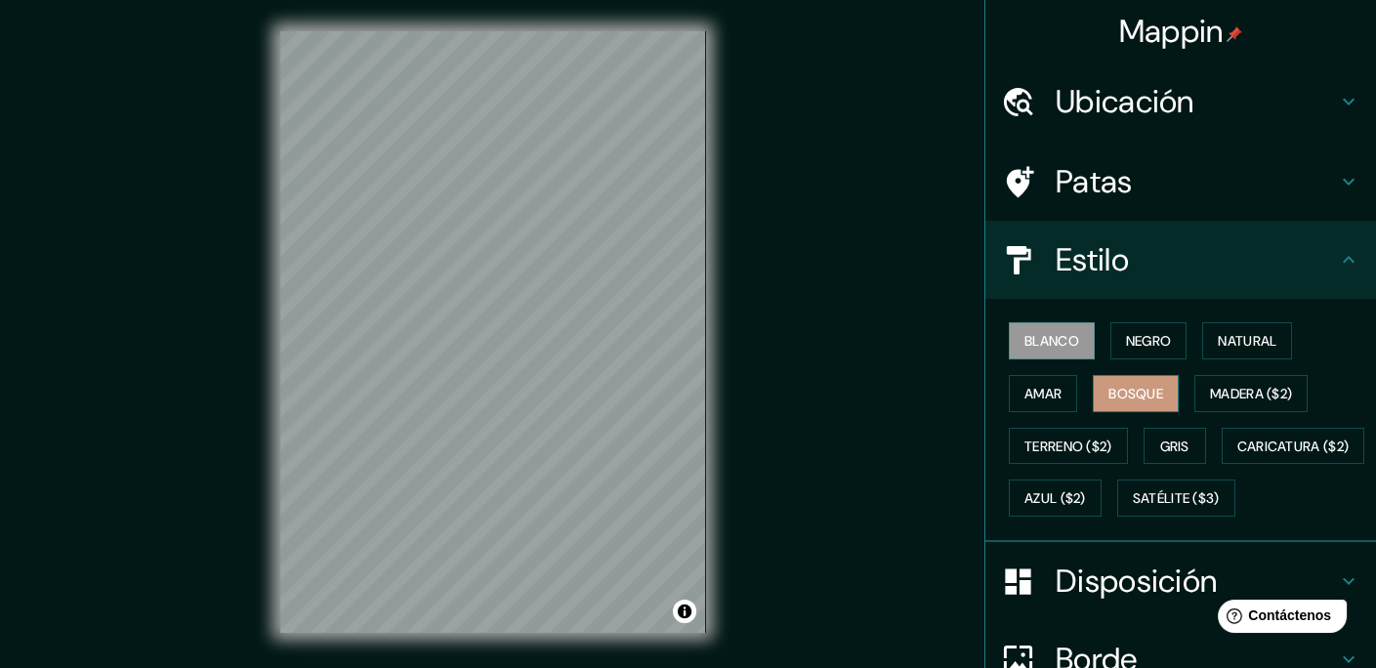
click at [1154, 395] on button "Bosque" at bounding box center [1136, 393] width 86 height 37
click at [1152, 349] on font "Negro" at bounding box center [1149, 341] width 46 height 18
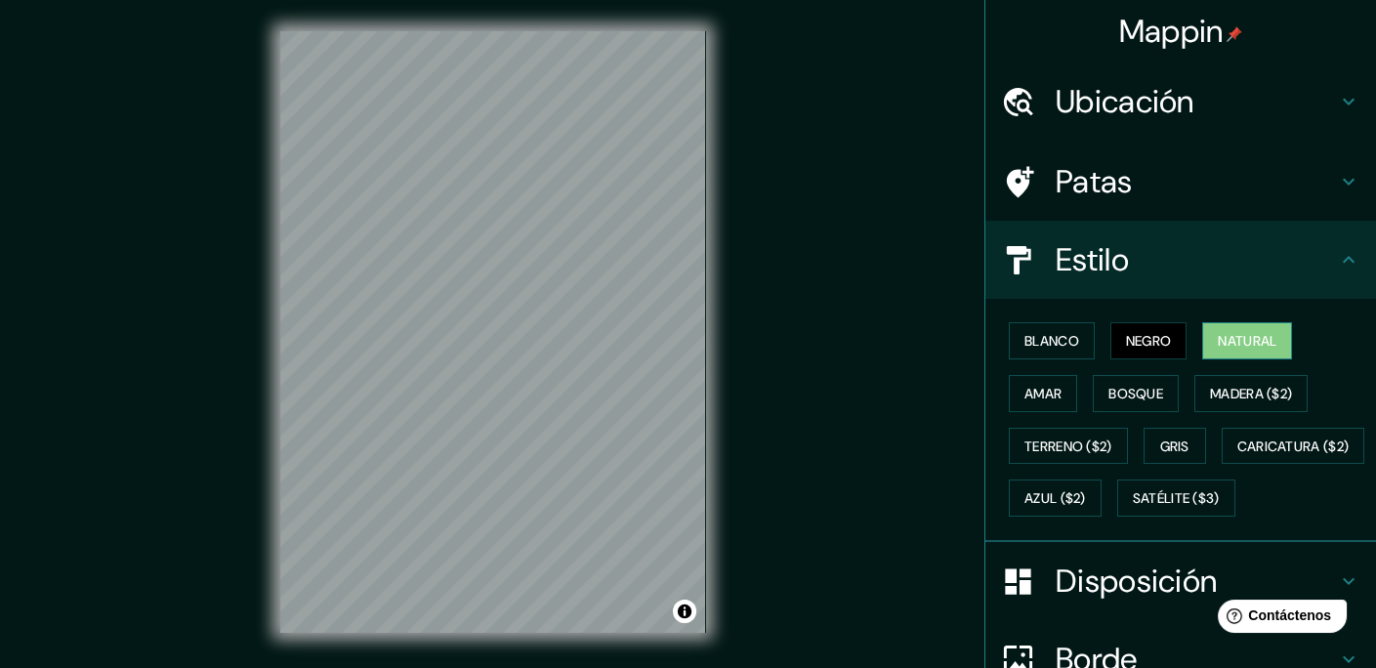
click at [1244, 342] on font "Natural" at bounding box center [1247, 341] width 59 height 18
click at [1297, 396] on button "Madera ($2)" at bounding box center [1250, 393] width 113 height 37
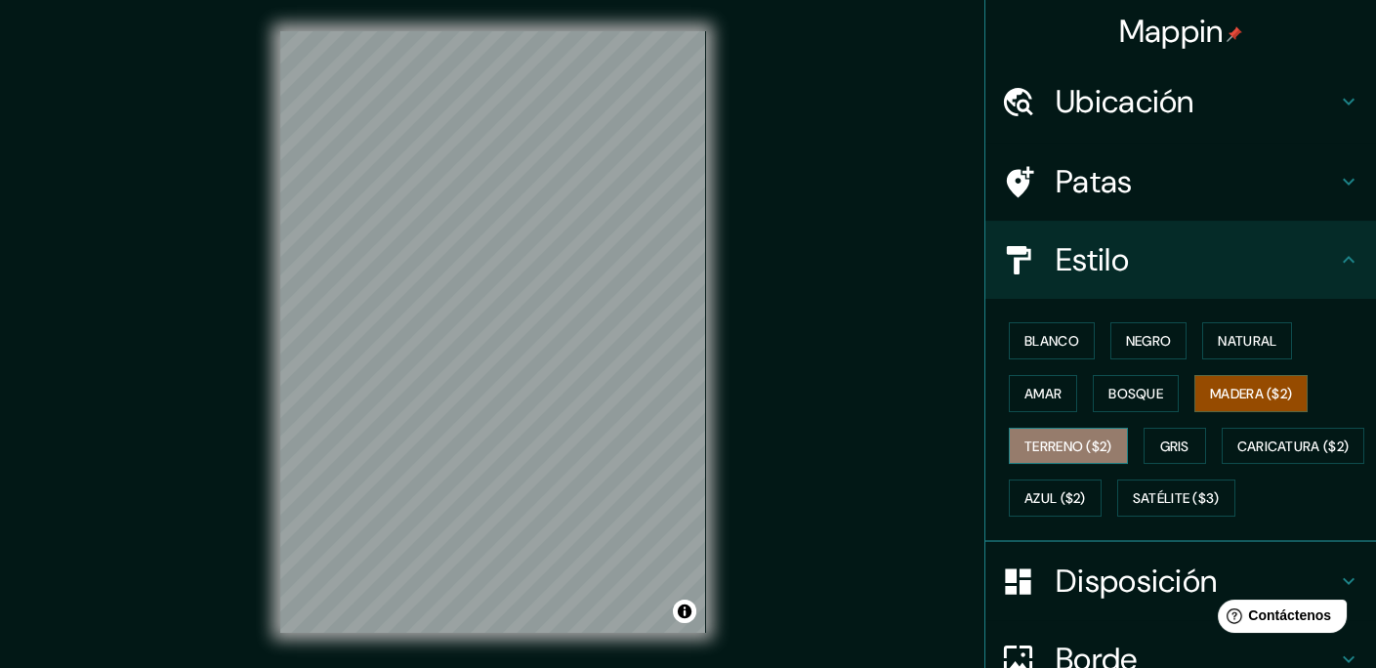
click at [1084, 456] on button "Terreno ($2)" at bounding box center [1068, 446] width 119 height 37
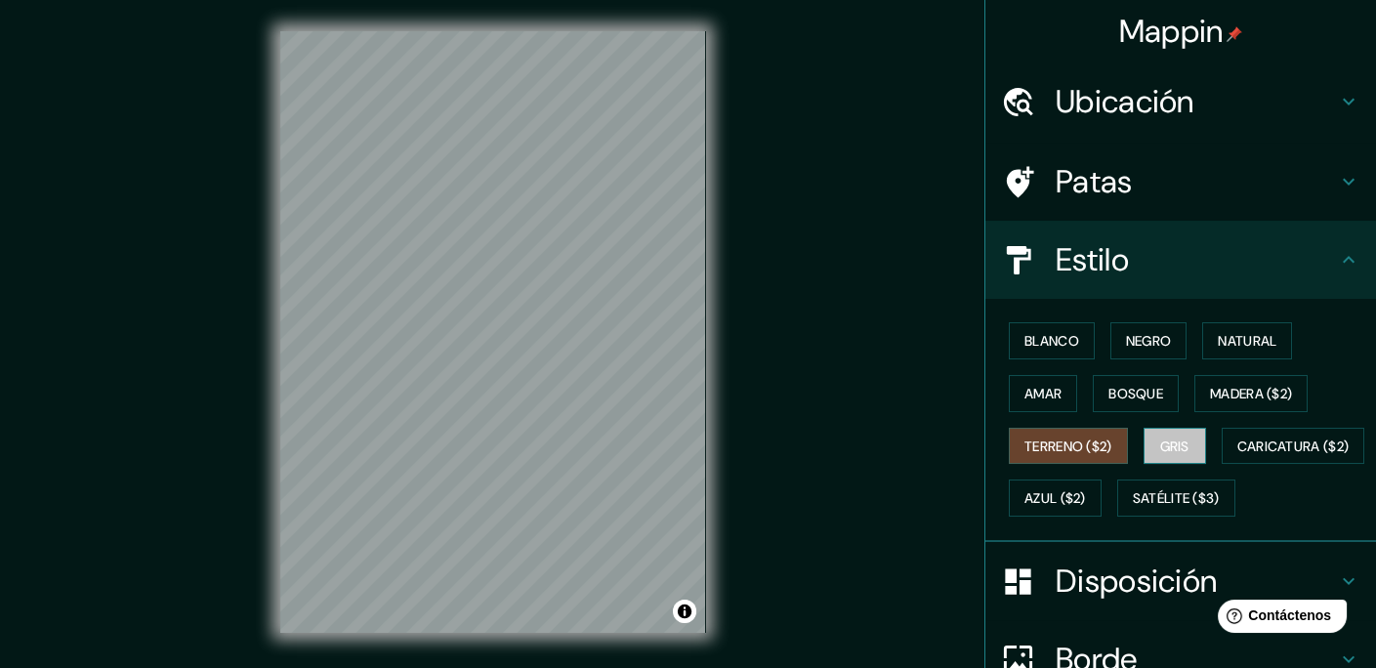
click at [1160, 441] on font "Gris" at bounding box center [1174, 447] width 29 height 18
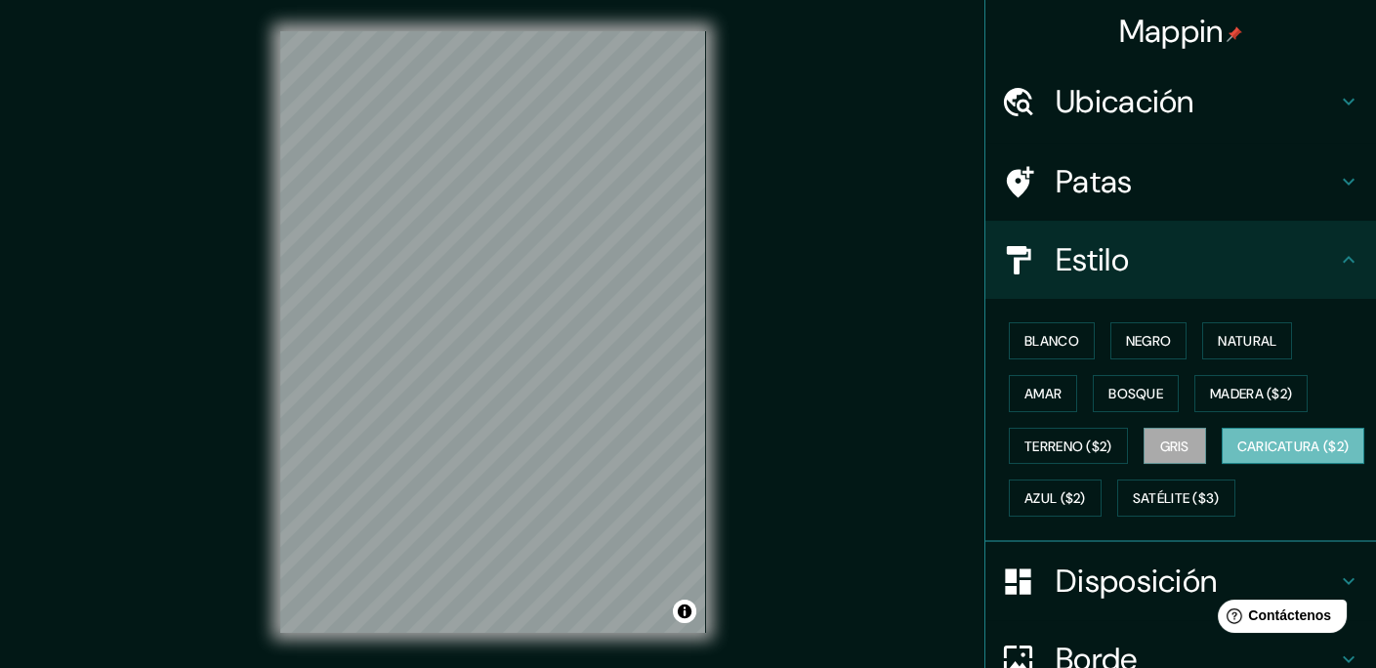
click at [1237, 455] on font "Caricatura ($2)" at bounding box center [1293, 447] width 112 height 18
click at [1086, 504] on font "Azul ($2)" at bounding box center [1056, 499] width 62 height 18
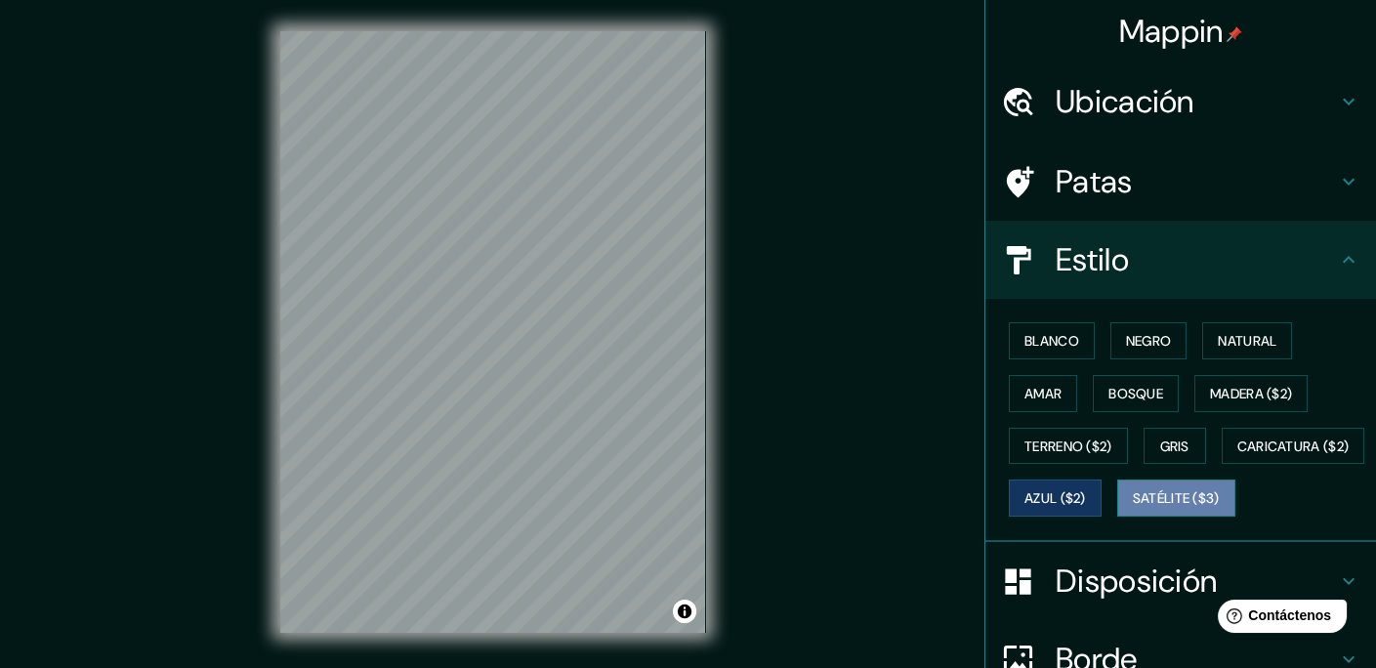
click at [1133, 508] on font "Satélite ($3)" at bounding box center [1176, 499] width 87 height 18
click at [1086, 503] on font "Azul ($2)" at bounding box center [1056, 499] width 62 height 18
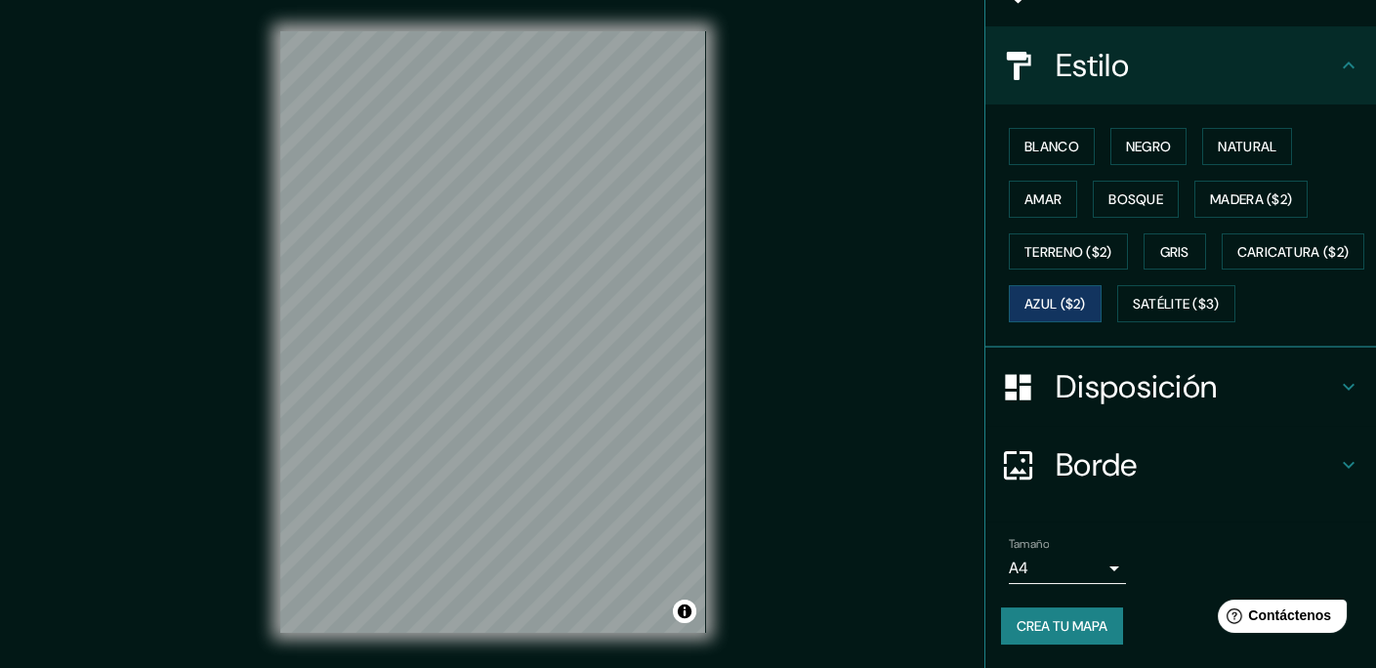
scroll to position [241, 0]
click at [1159, 396] on font "Disposición" at bounding box center [1136, 386] width 161 height 41
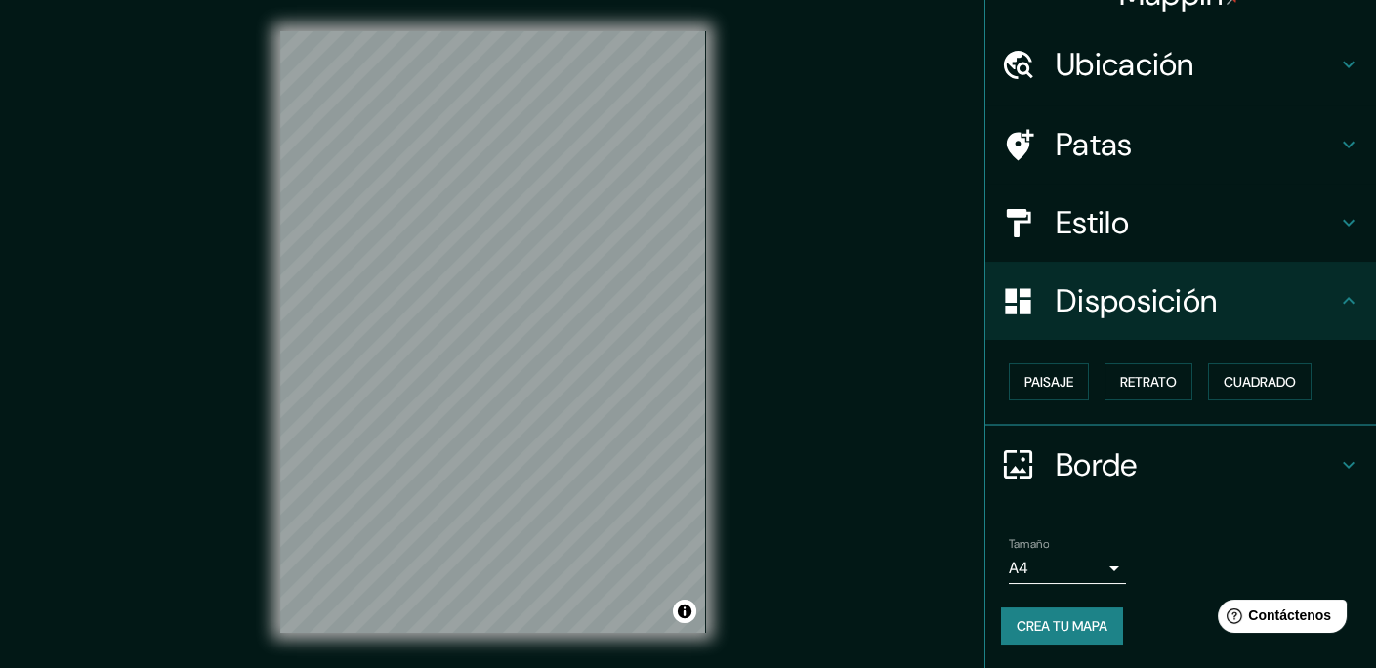
scroll to position [33, 0]
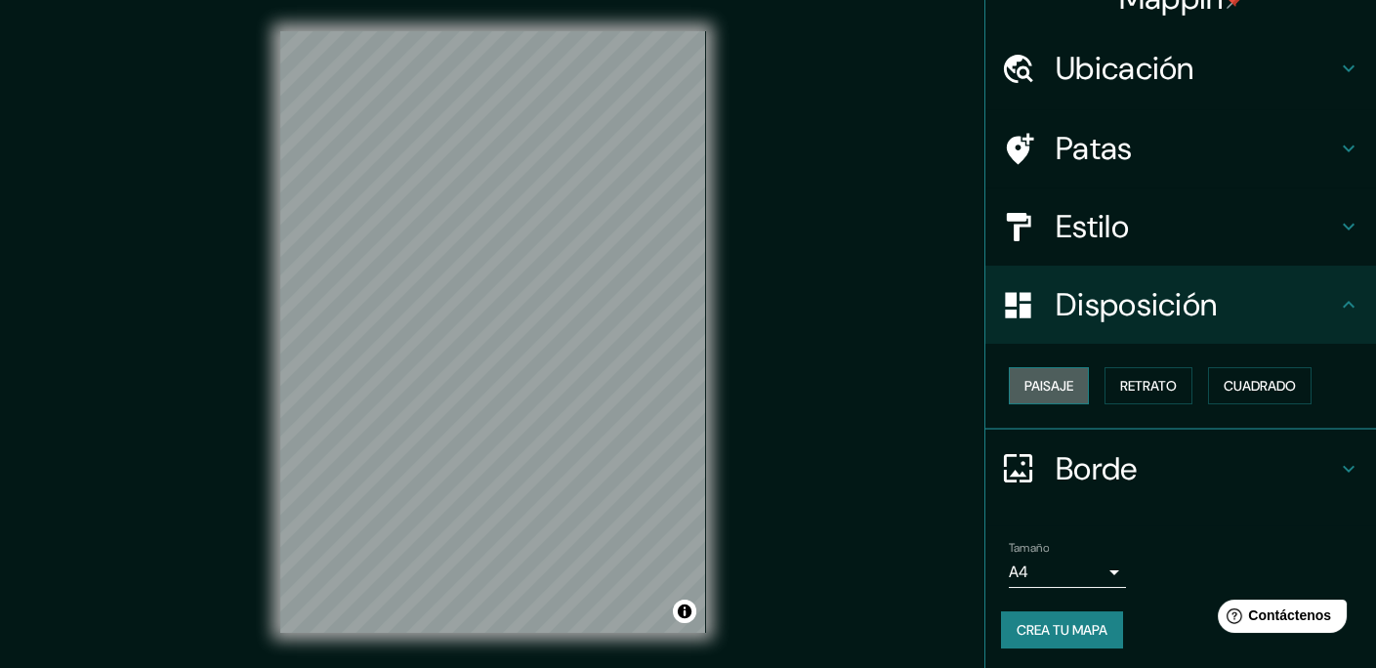
click at [1060, 386] on font "Paisaje" at bounding box center [1049, 386] width 49 height 18
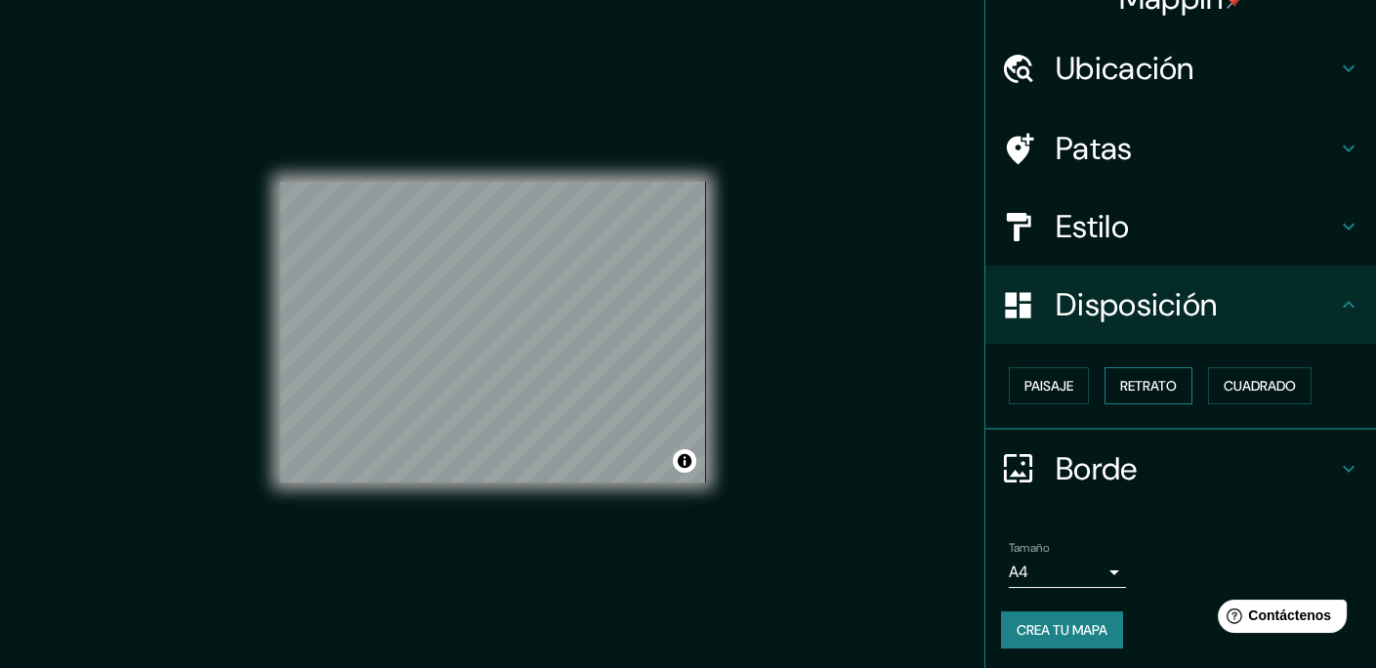
click at [1120, 387] on font "Retrato" at bounding box center [1148, 386] width 57 height 18
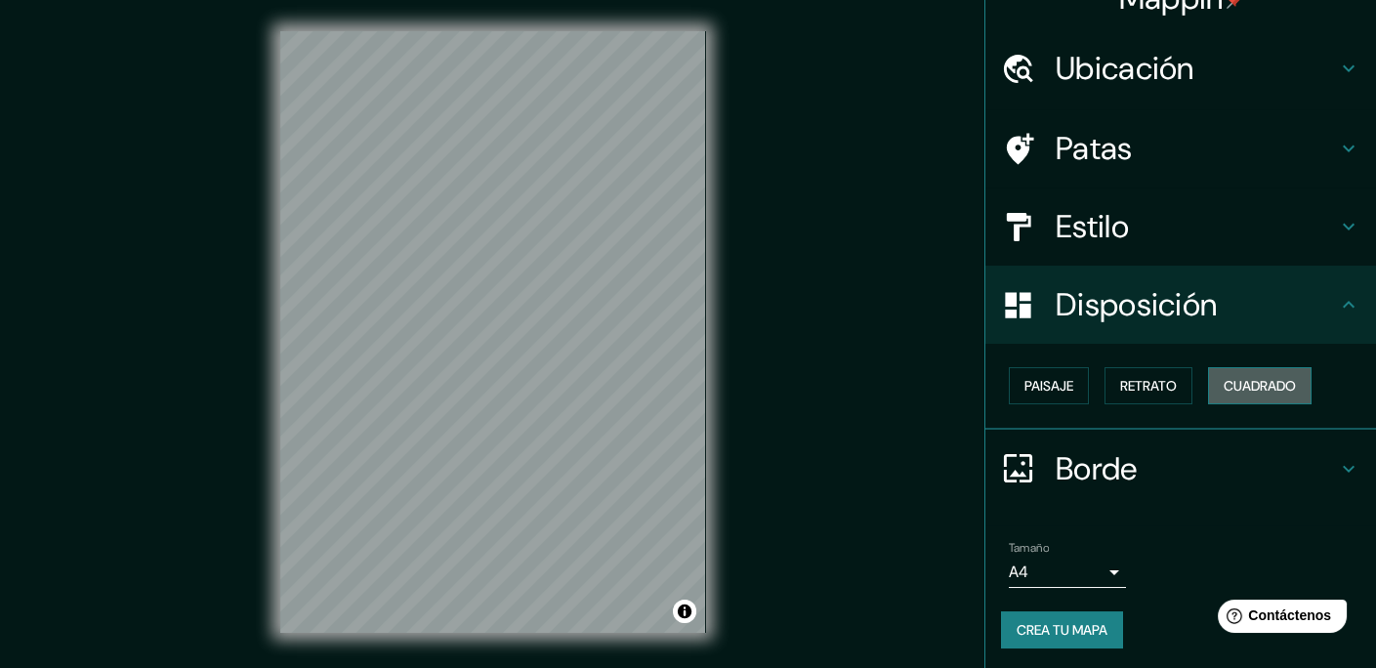
click at [1232, 387] on font "Cuadrado" at bounding box center [1260, 386] width 72 height 18
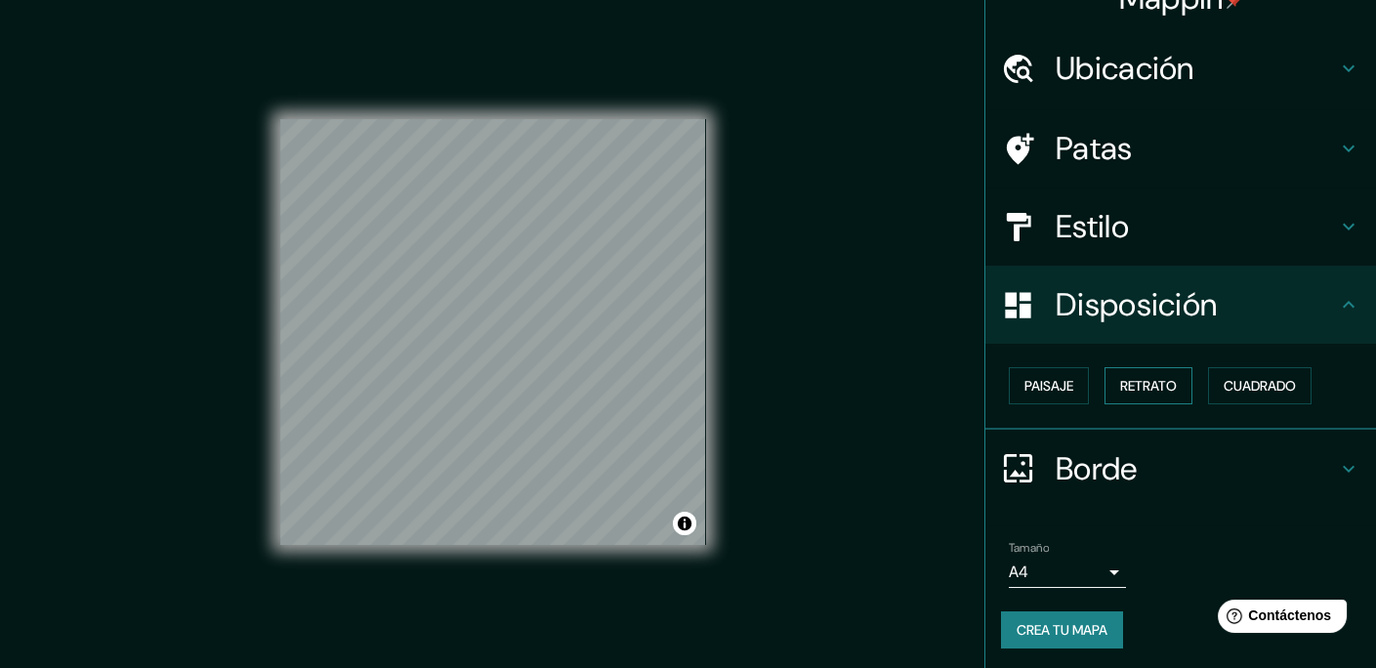
click at [1170, 394] on button "Retrato" at bounding box center [1149, 385] width 88 height 37
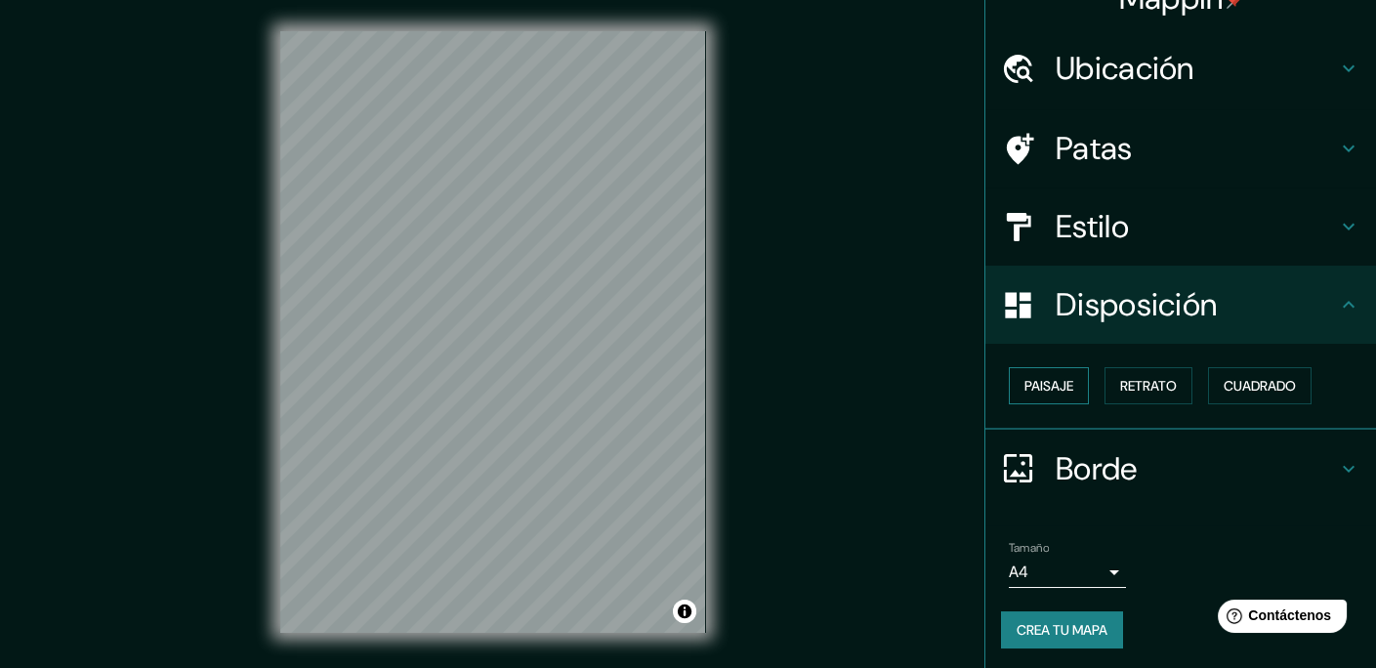
click at [1048, 390] on font "Paisaje" at bounding box center [1049, 386] width 49 height 18
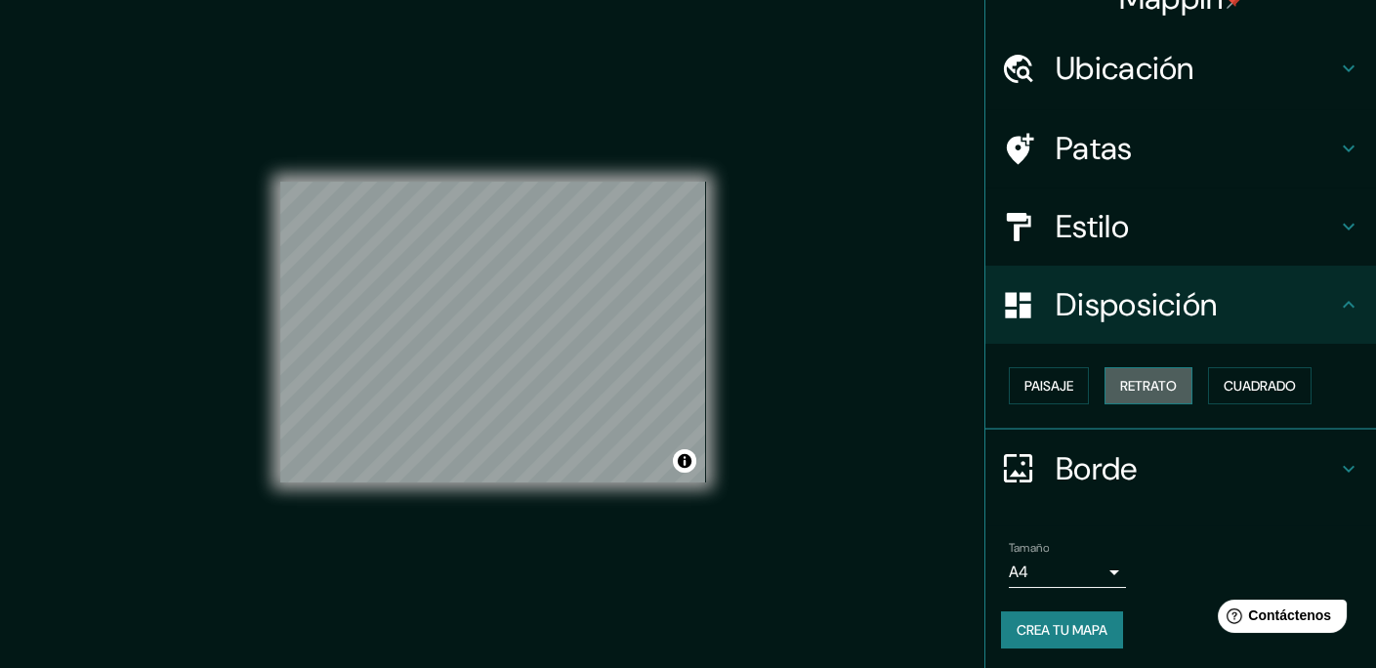
click at [1105, 384] on button "Retrato" at bounding box center [1149, 385] width 88 height 37
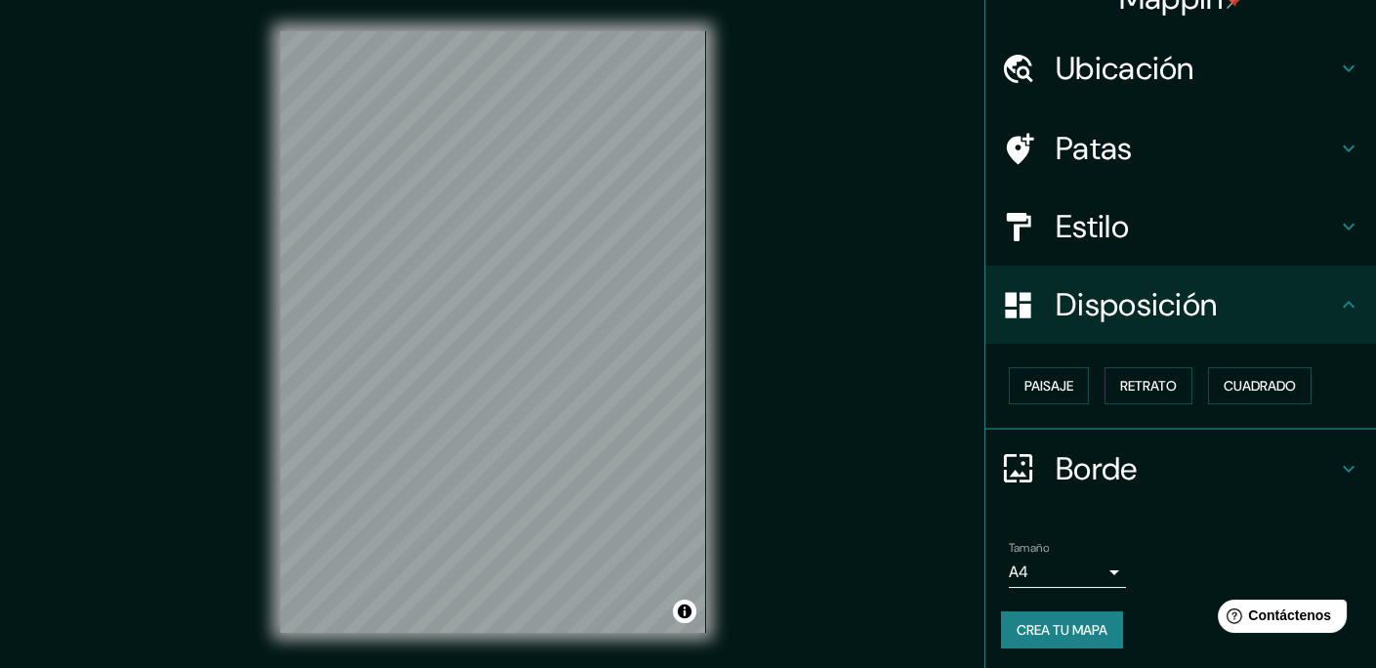
click at [1096, 206] on font "Estilo" at bounding box center [1092, 226] width 73 height 41
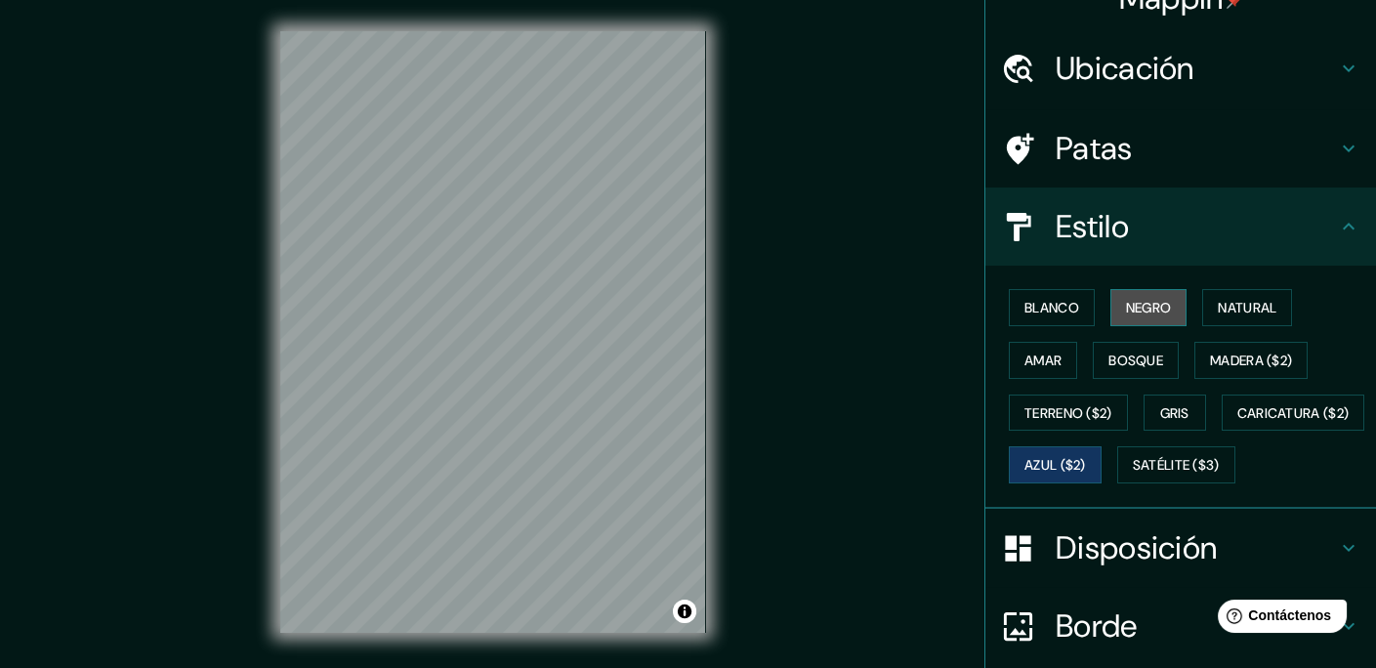
click at [1130, 291] on button "Negro" at bounding box center [1148, 307] width 77 height 37
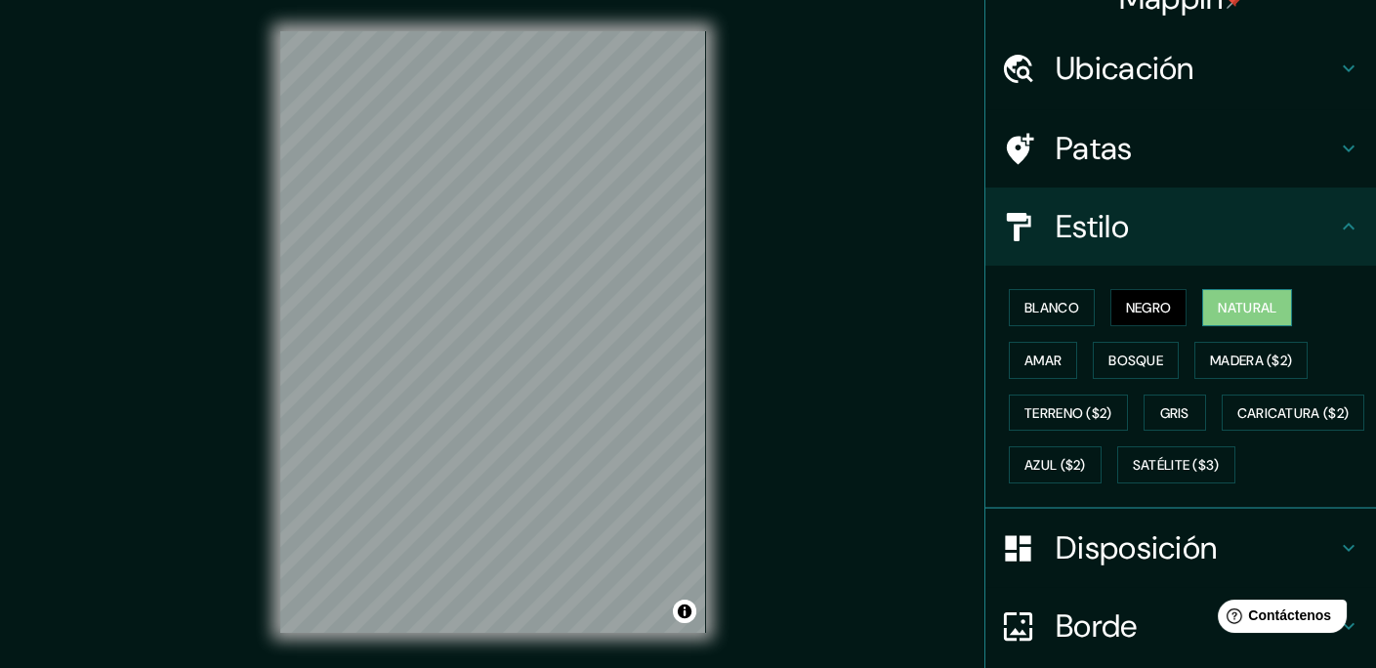
click at [1228, 311] on font "Natural" at bounding box center [1247, 308] width 59 height 18
click at [1228, 356] on font "Madera ($2)" at bounding box center [1251, 361] width 82 height 18
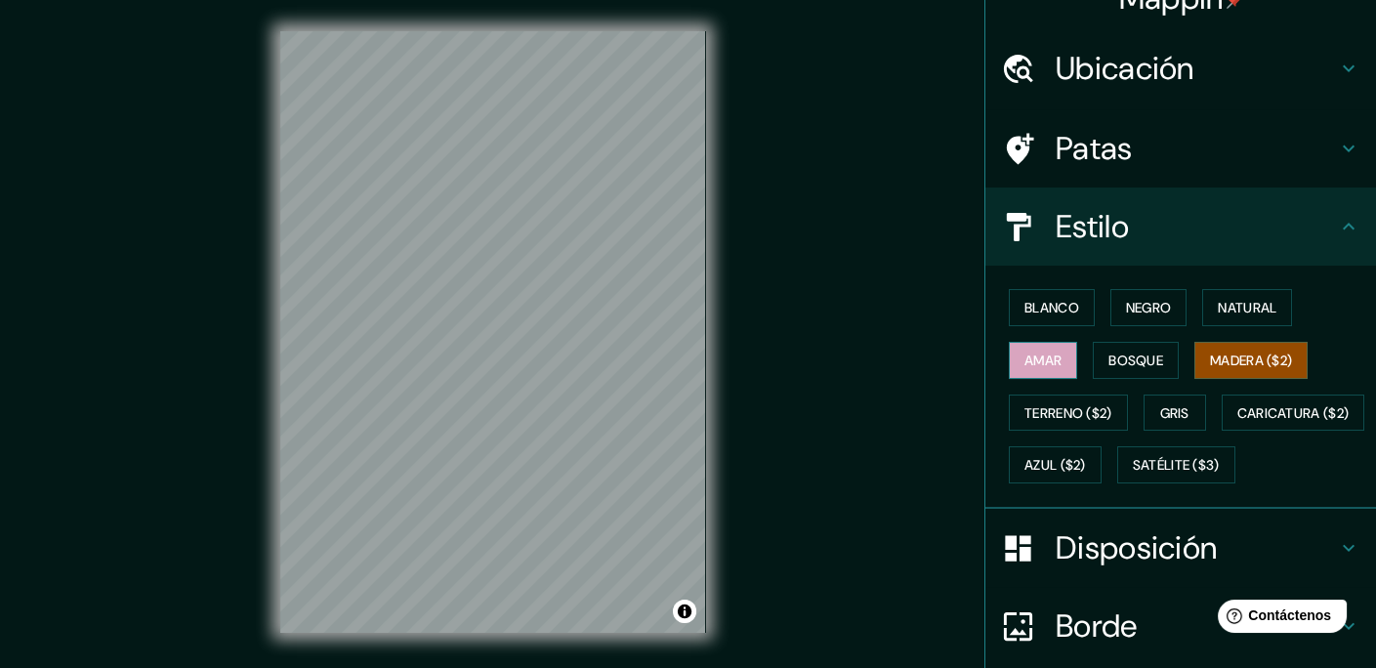
click at [1009, 353] on button "Amar" at bounding box center [1043, 360] width 68 height 37
click at [1035, 314] on font "Blanco" at bounding box center [1052, 308] width 55 height 18
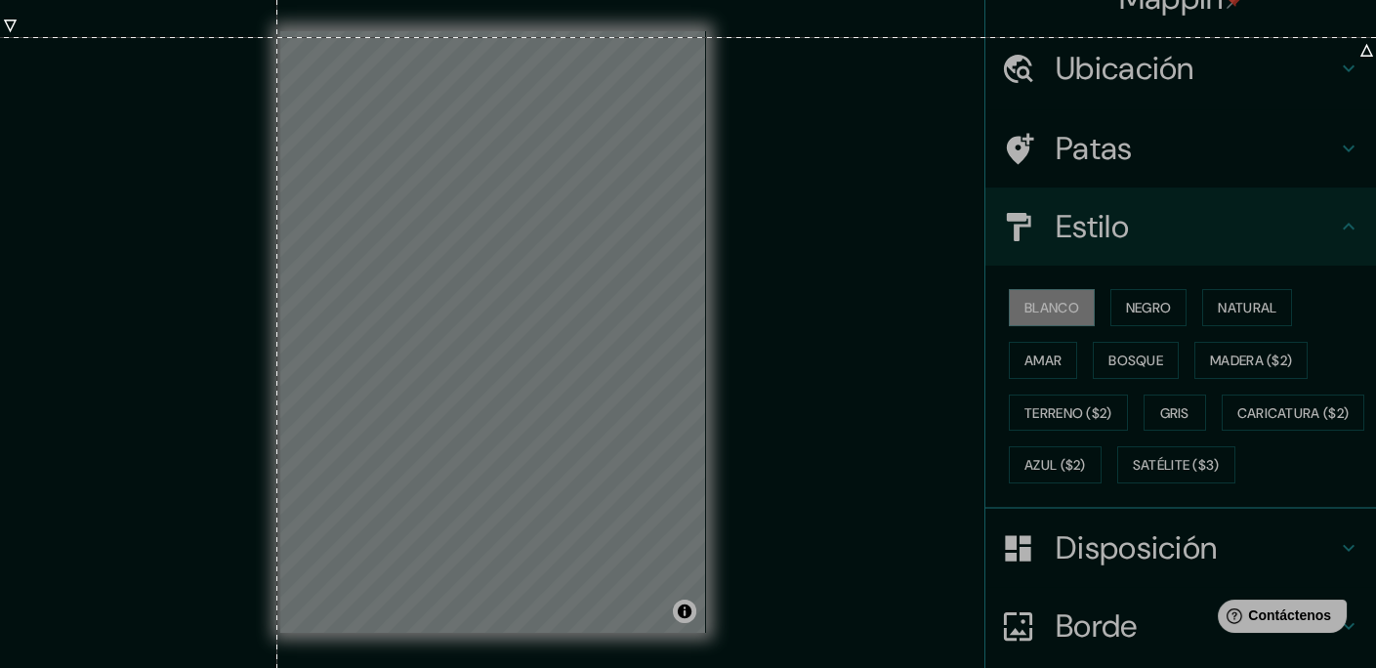
click at [277, 37] on div at bounding box center [688, 347] width 1376 height 695
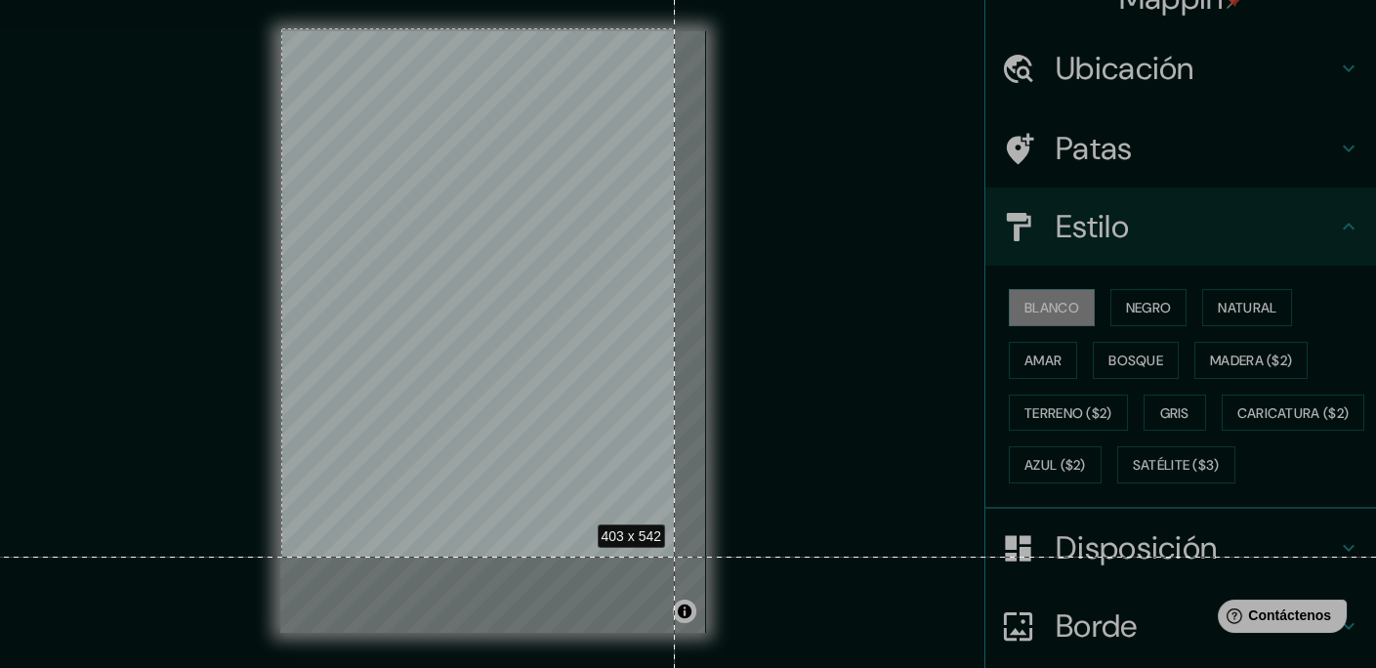
scroll to position [26, 0]
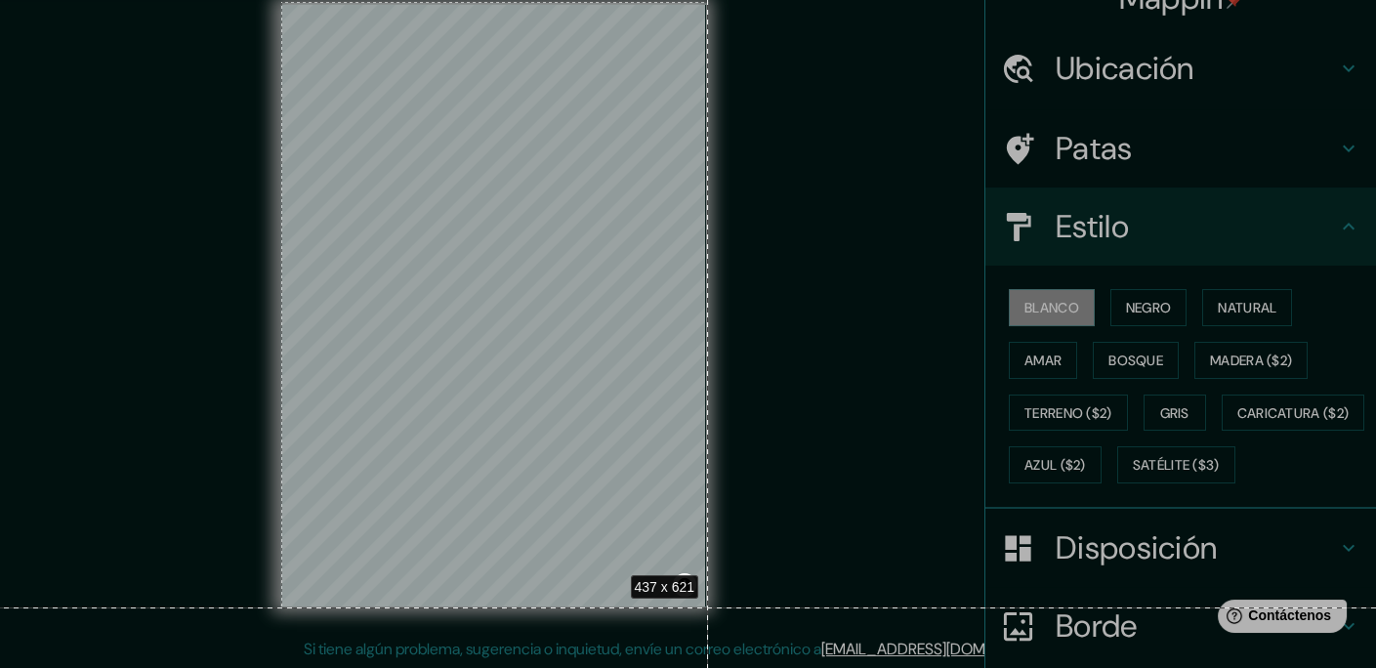
drag, startPoint x: 281, startPoint y: 28, endPoint x: 708, endPoint y: 607, distance: 718.7
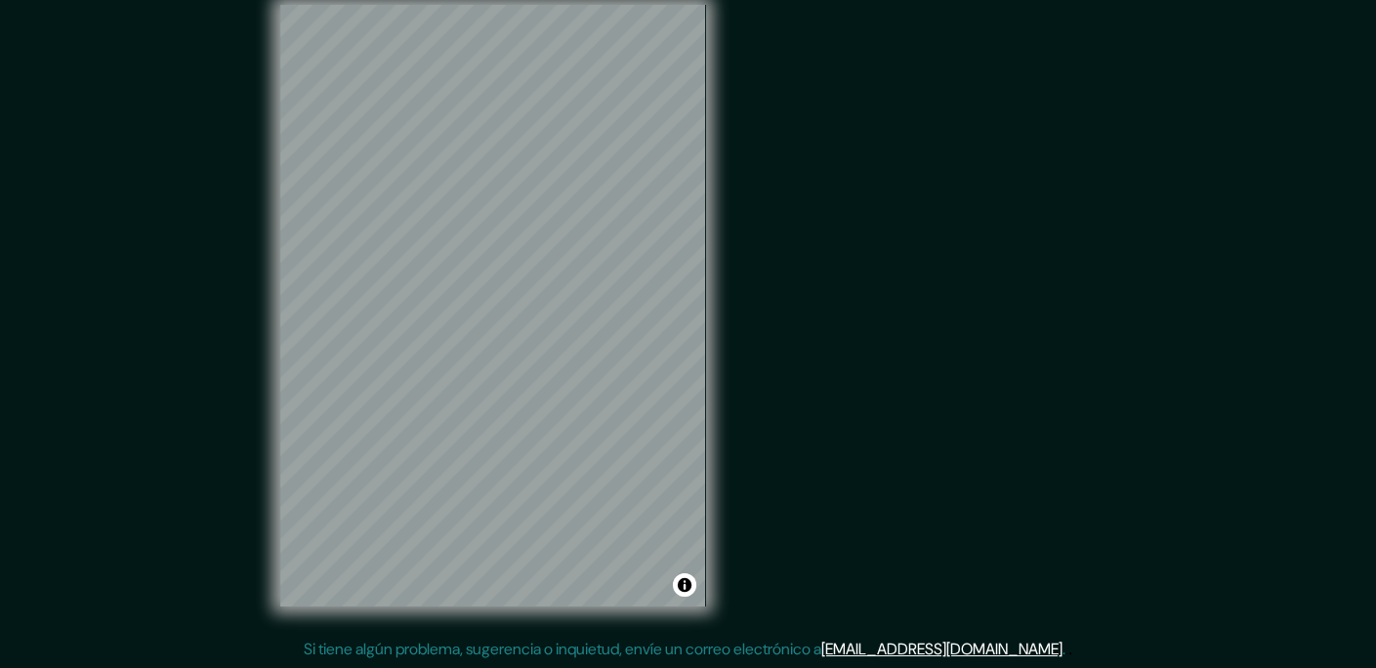
scroll to position [0, 0]
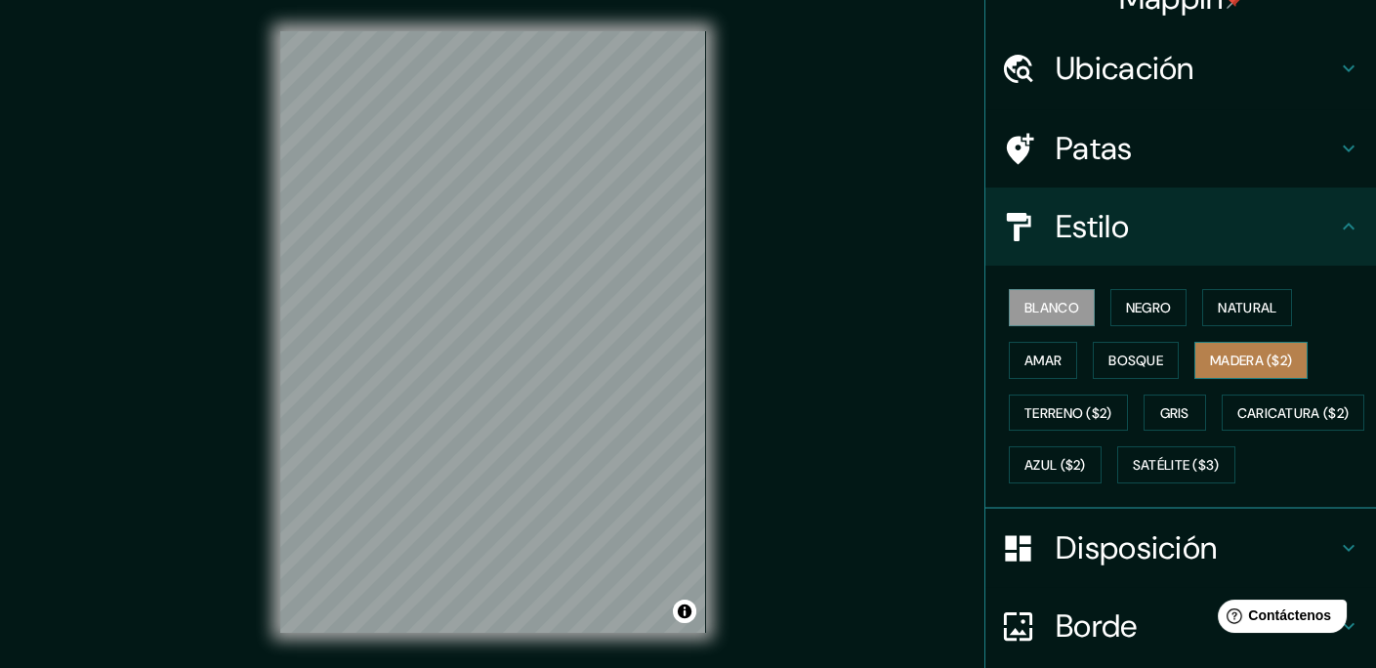
click at [1228, 352] on font "Madera ($2)" at bounding box center [1251, 361] width 82 height 18
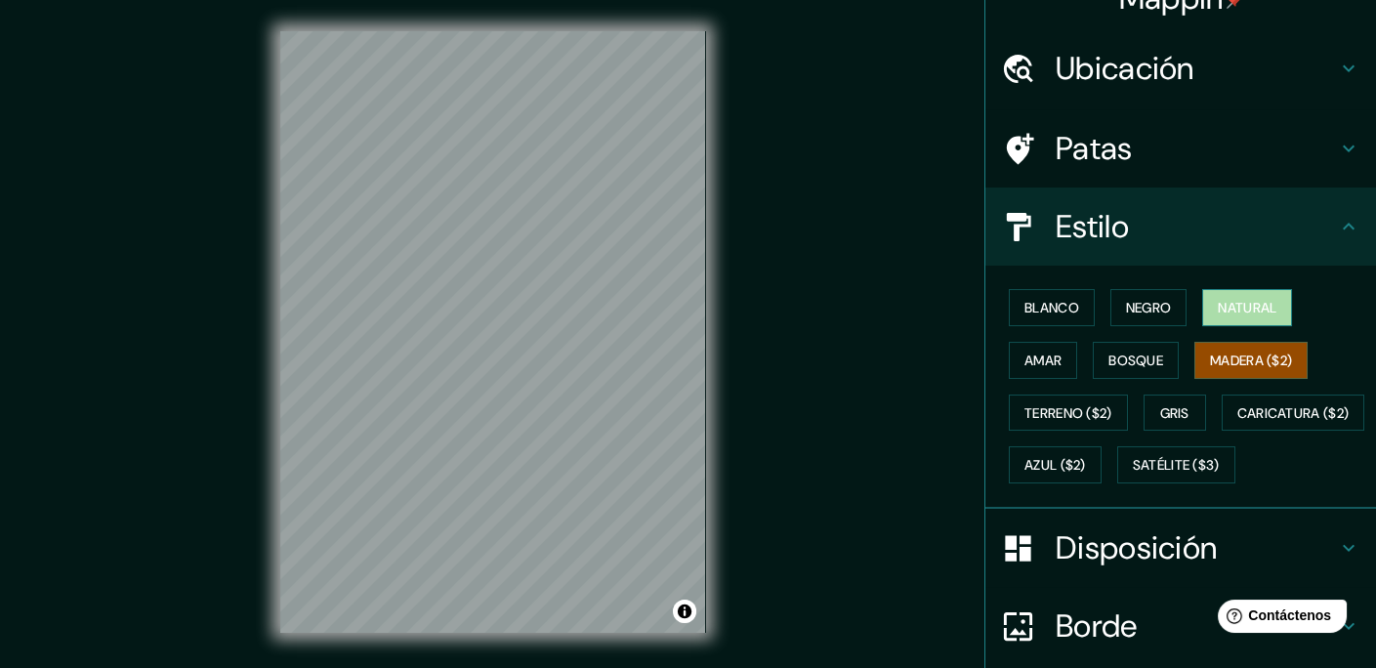
click at [1243, 306] on font "Natural" at bounding box center [1247, 308] width 59 height 18
click at [1256, 358] on font "Madera ($2)" at bounding box center [1251, 361] width 82 height 18
click at [1258, 305] on font "Natural" at bounding box center [1247, 308] width 59 height 18
drag, startPoint x: 490, startPoint y: 331, endPoint x: 474, endPoint y: 314, distance: 23.5
click at [471, 31] on div at bounding box center [493, 31] width 426 height 0
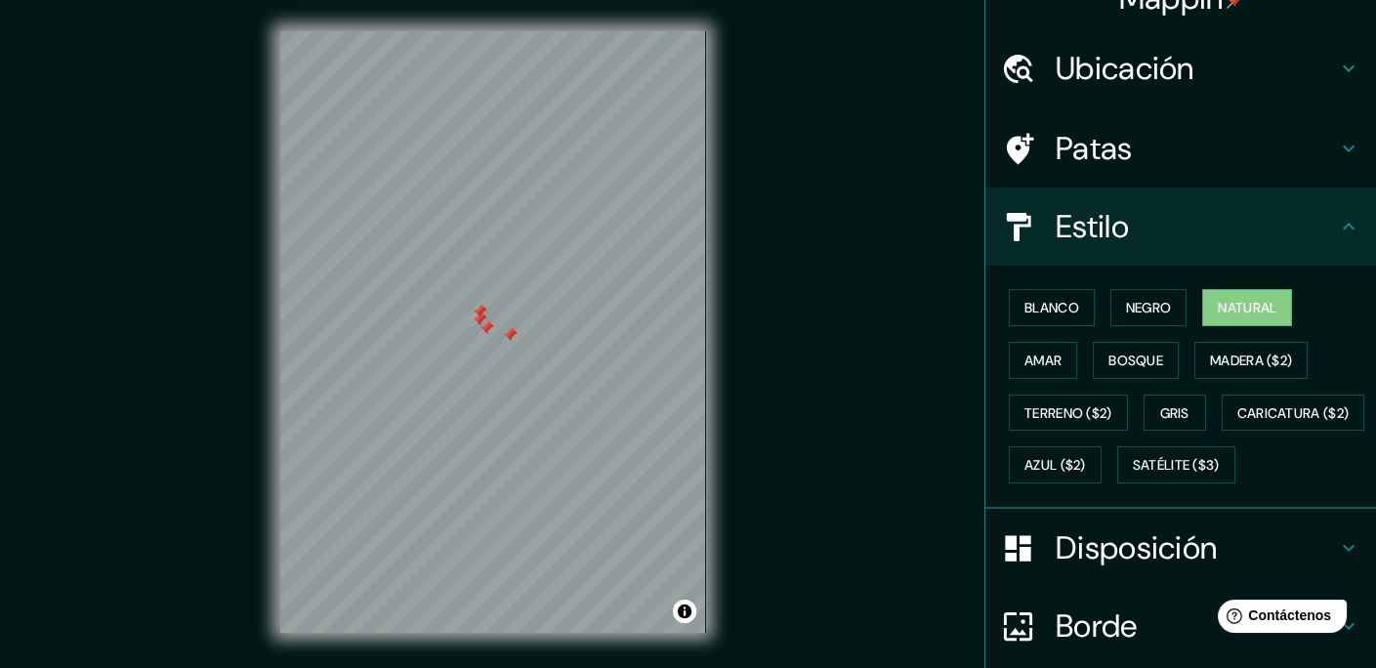
click at [480, 322] on div at bounding box center [487, 328] width 16 height 16
click at [484, 324] on div at bounding box center [480, 320] width 16 height 16
click at [481, 316] on div at bounding box center [480, 312] width 16 height 16
click at [510, 333] on div at bounding box center [510, 335] width 16 height 16
click at [1233, 358] on font "Madera ($2)" at bounding box center [1251, 361] width 82 height 18
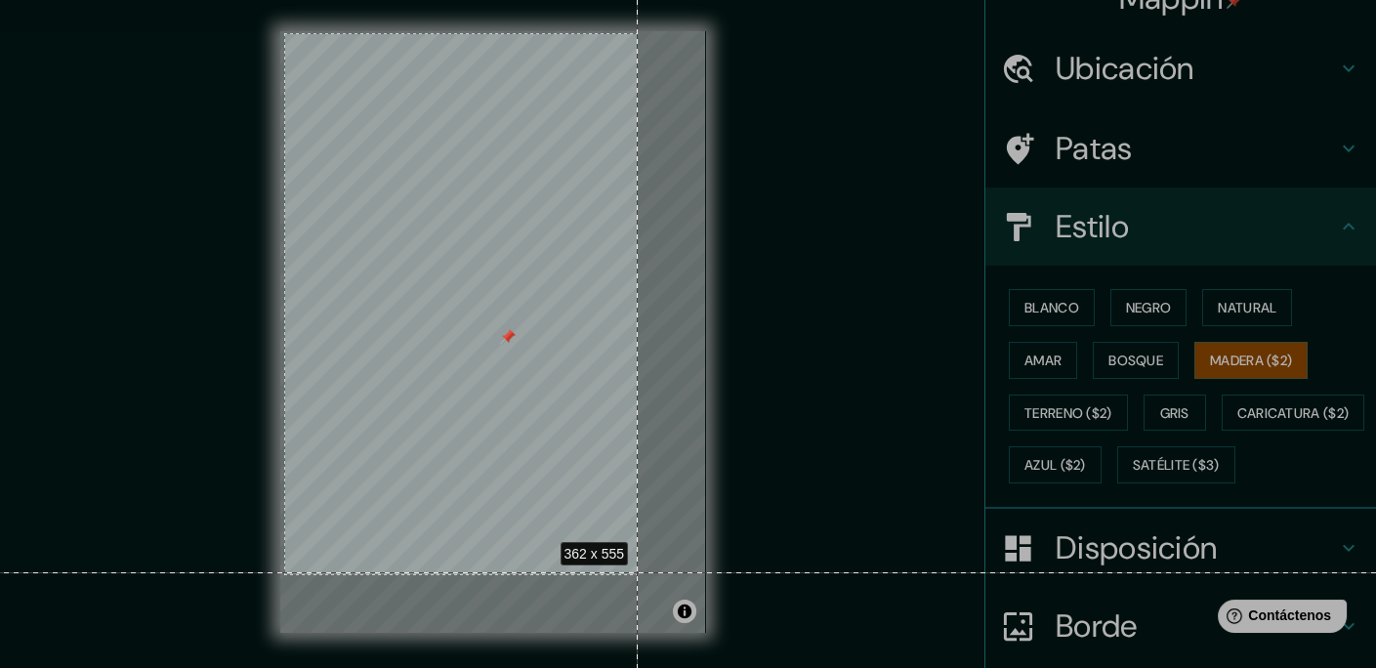
scroll to position [26, 0]
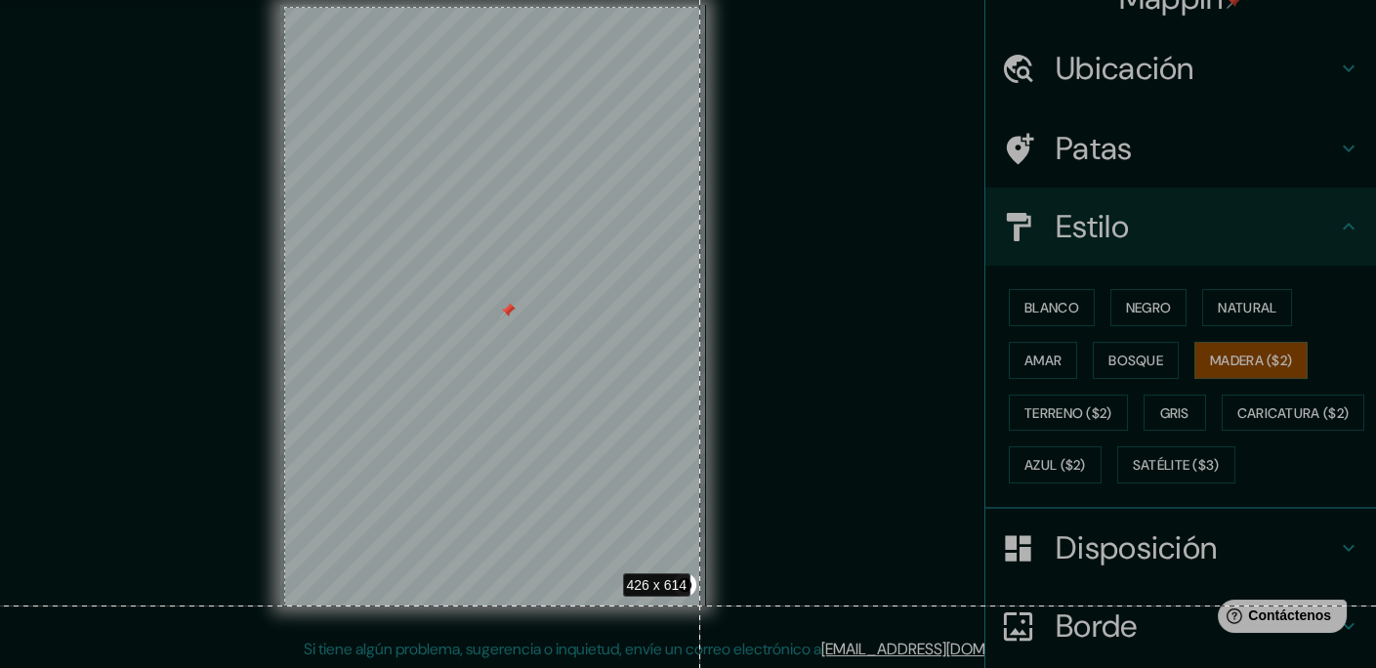
drag, startPoint x: 284, startPoint y: 33, endPoint x: 700, endPoint y: 606, distance: 707.6
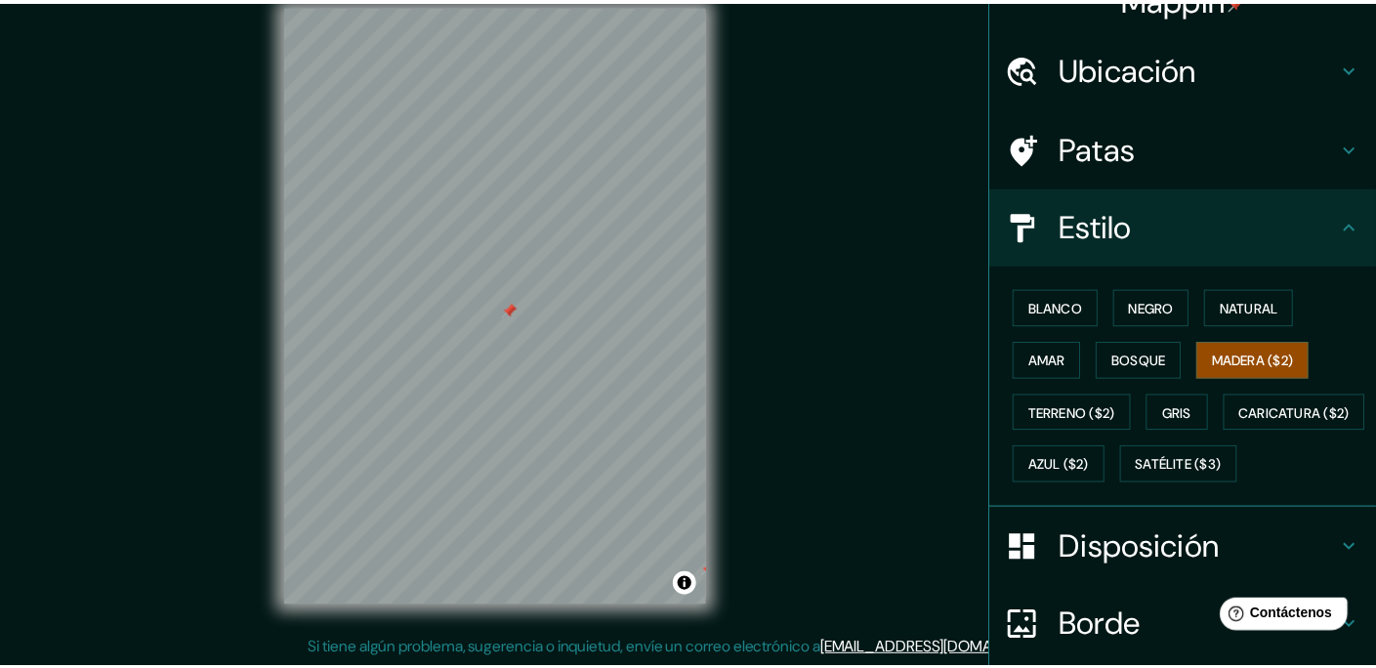
scroll to position [0, 0]
